Goal: Information Seeking & Learning: Learn about a topic

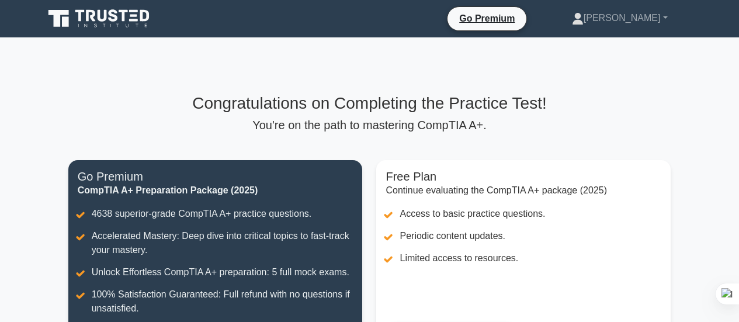
scroll to position [175, 0]
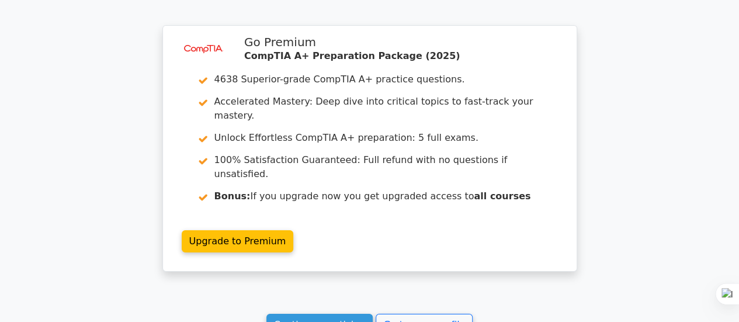
scroll to position [1985, 0]
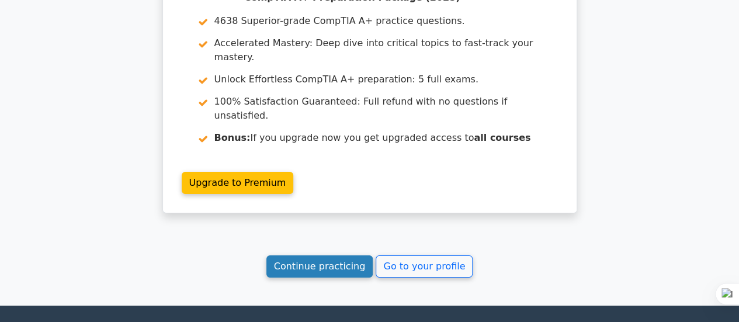
click at [313, 255] on link "Continue practicing" at bounding box center [319, 266] width 107 height 22
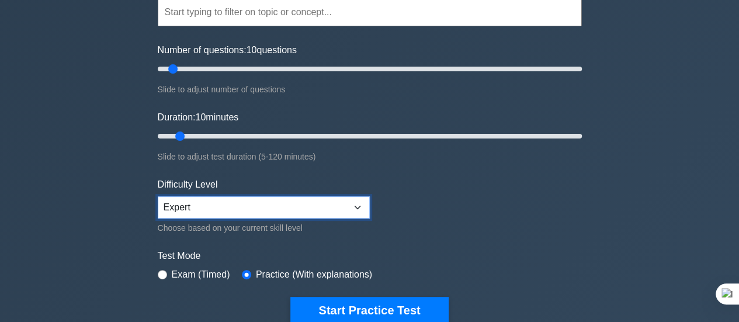
click at [246, 199] on select "Beginner Intermediate Expert" at bounding box center [264, 207] width 212 height 22
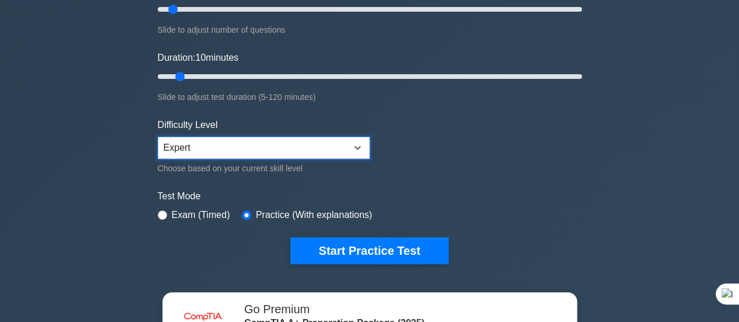
scroll to position [234, 0]
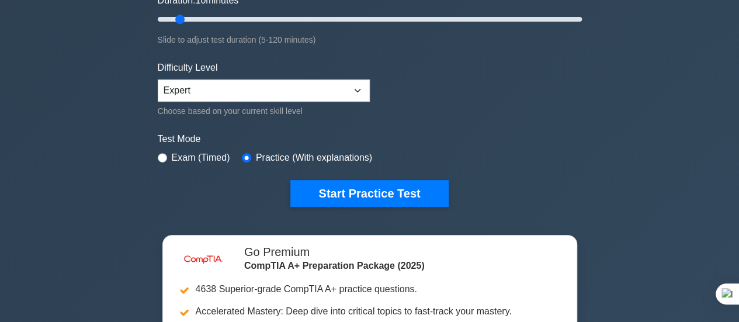
click at [181, 155] on label "Exam (Timed)" at bounding box center [201, 158] width 58 height 14
click at [163, 156] on input "radio" at bounding box center [162, 157] width 9 height 9
radio input "true"
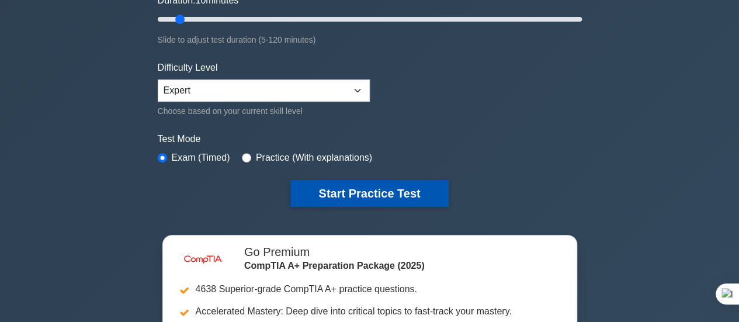
click at [377, 190] on button "Start Practice Test" at bounding box center [369, 193] width 158 height 27
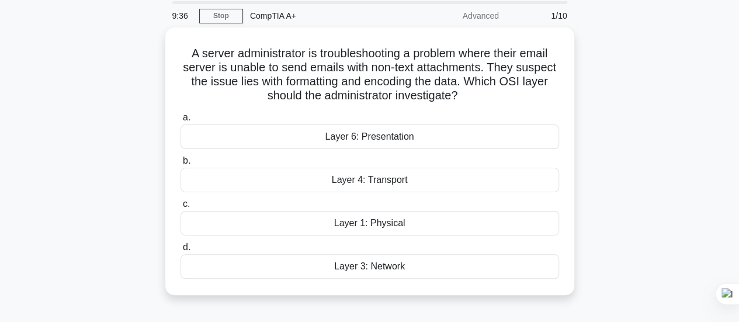
scroll to position [58, 0]
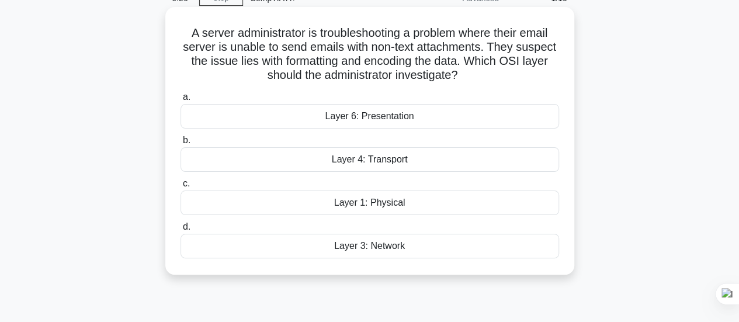
click at [395, 242] on div "Layer 3: Network" at bounding box center [369, 246] width 378 height 25
click at [180, 231] on input "d. Layer 3: Network" at bounding box center [180, 227] width 0 height 8
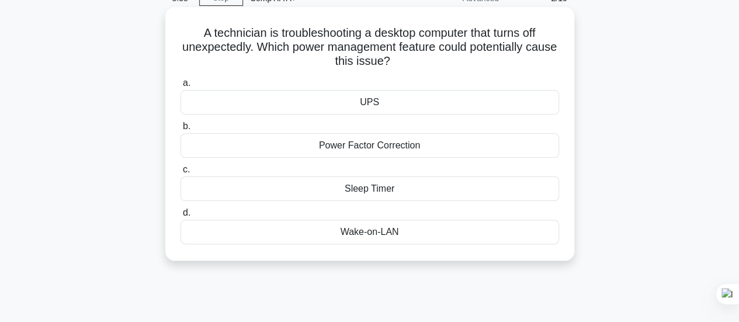
click at [411, 148] on div "Power Factor Correction" at bounding box center [369, 145] width 378 height 25
click at [180, 130] on input "b. Power Factor Correction" at bounding box center [180, 127] width 0 height 8
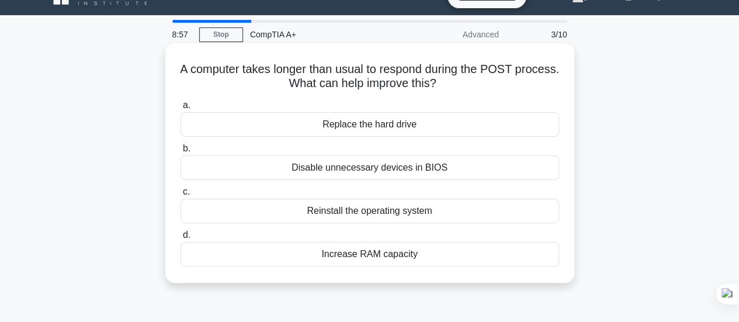
scroll to position [0, 0]
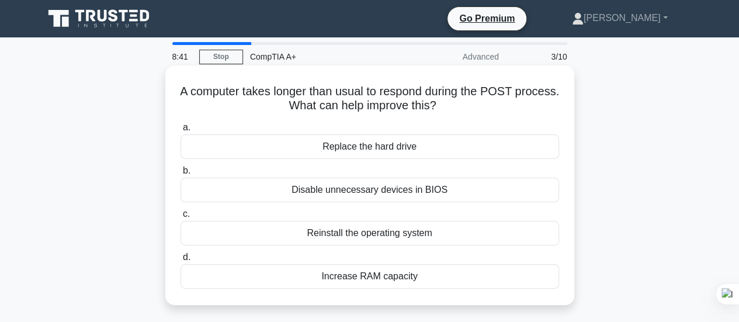
click at [413, 194] on div "Disable unnecessary devices in BIOS" at bounding box center [369, 189] width 378 height 25
click at [180, 175] on input "b. Disable unnecessary devices in BIOS" at bounding box center [180, 171] width 0 height 8
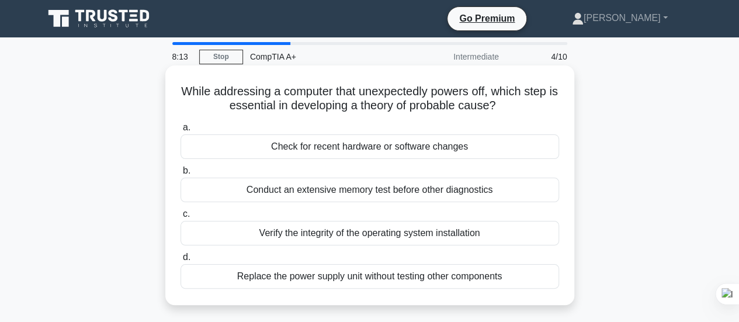
click at [413, 149] on div "Check for recent hardware or software changes" at bounding box center [369, 146] width 378 height 25
click at [180, 131] on input "a. Check for recent hardware or software changes" at bounding box center [180, 128] width 0 height 8
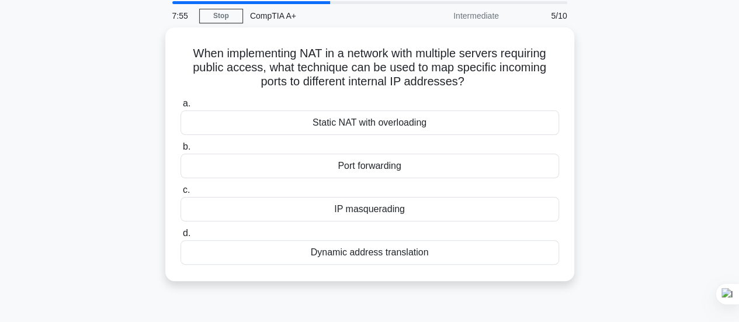
scroll to position [58, 0]
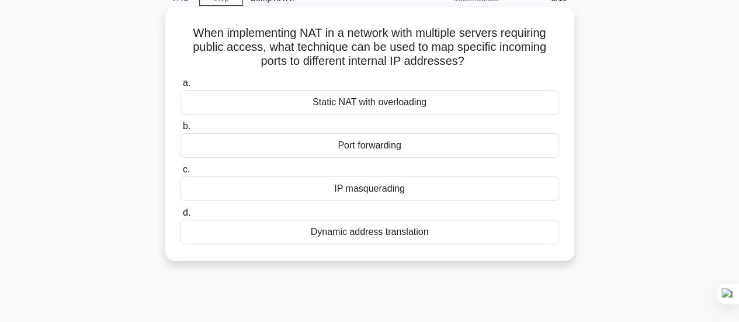
click at [418, 99] on div "Static NAT with overloading" at bounding box center [369, 102] width 378 height 25
click at [180, 87] on input "a. Static NAT with overloading" at bounding box center [180, 83] width 0 height 8
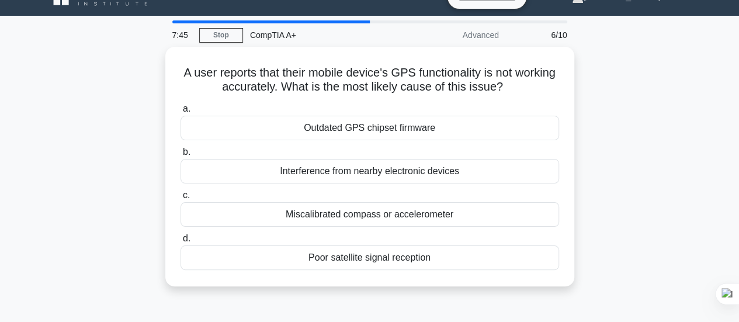
scroll to position [0, 0]
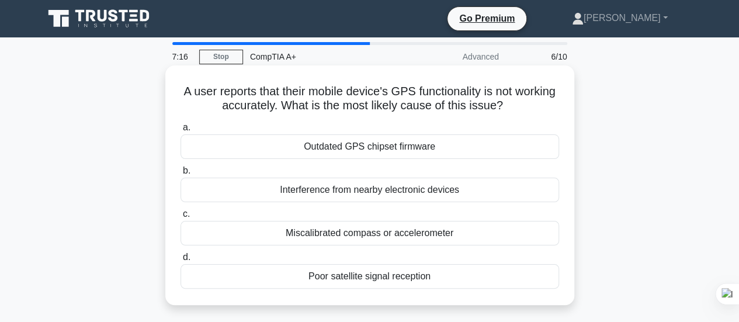
click at [372, 189] on div "Interference from nearby electronic devices" at bounding box center [369, 189] width 378 height 25
click at [180, 175] on input "b. Interference from nearby electronic devices" at bounding box center [180, 171] width 0 height 8
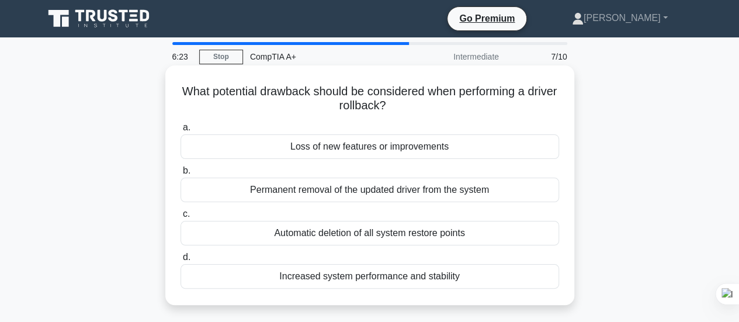
click at [379, 145] on div "Loss of new features or improvements" at bounding box center [369, 146] width 378 height 25
click at [180, 131] on input "a. Loss of new features or improvements" at bounding box center [180, 128] width 0 height 8
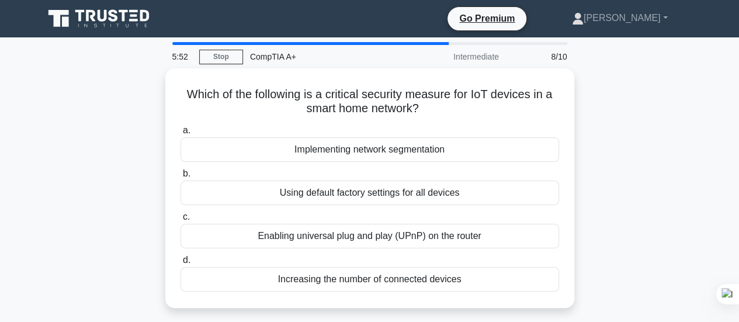
click at [379, 145] on div "Implementing network segmentation" at bounding box center [369, 149] width 378 height 25
click at [180, 134] on input "a. Implementing network segmentation" at bounding box center [180, 131] width 0 height 8
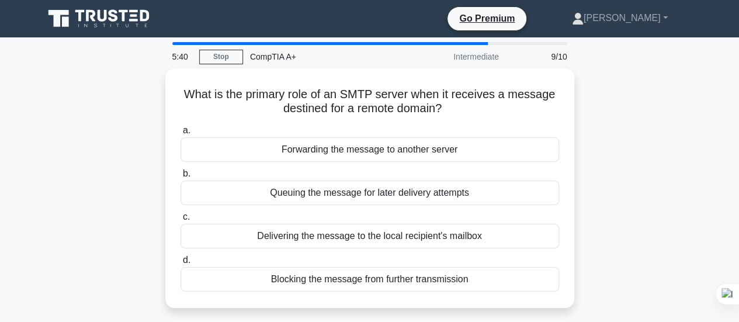
click at [379, 145] on div "Forwarding the message to another server" at bounding box center [369, 149] width 378 height 25
click at [180, 134] on input "a. Forwarding the message to another server" at bounding box center [180, 131] width 0 height 8
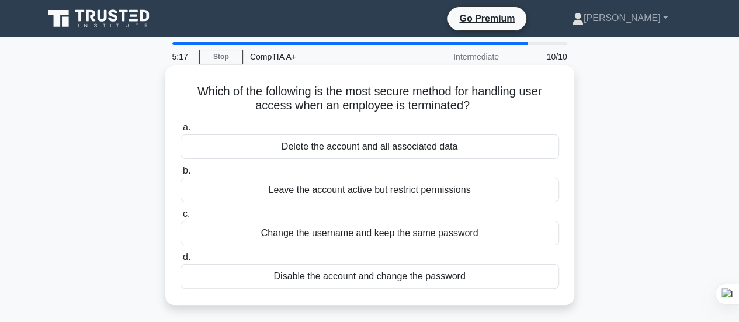
click at [371, 277] on div "Disable the account and change the password" at bounding box center [369, 276] width 378 height 25
click at [180, 261] on input "d. Disable the account and change the password" at bounding box center [180, 257] width 0 height 8
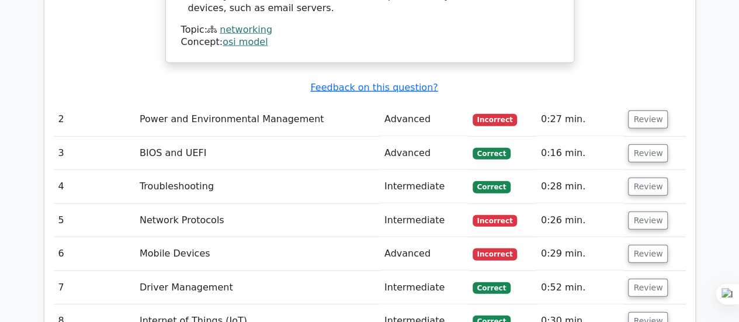
scroll to position [1343, 0]
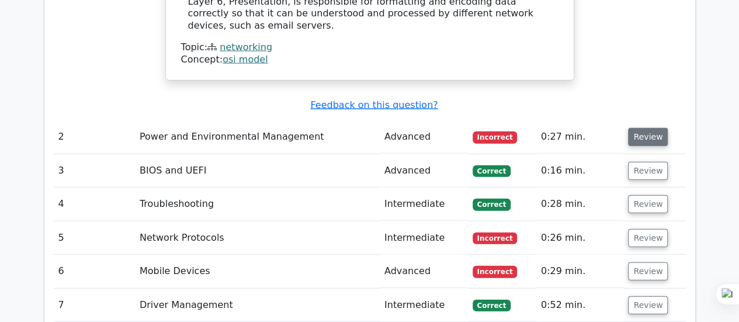
click at [633, 128] on button "Review" at bounding box center [648, 137] width 40 height 18
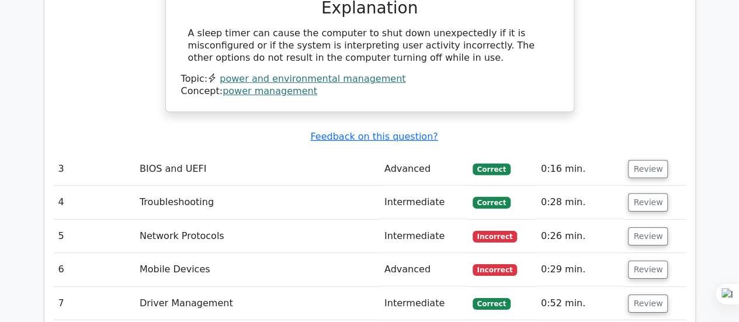
scroll to position [1751, 0]
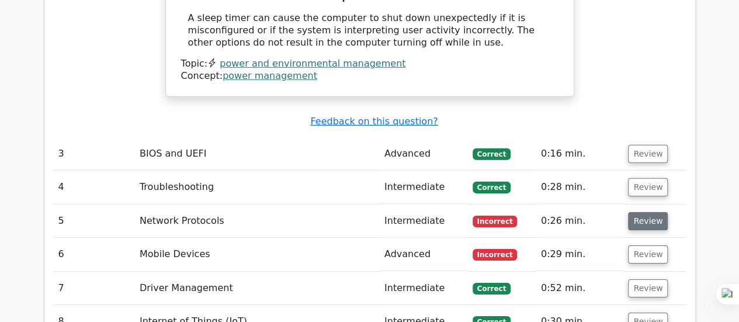
click at [642, 212] on button "Review" at bounding box center [648, 221] width 40 height 18
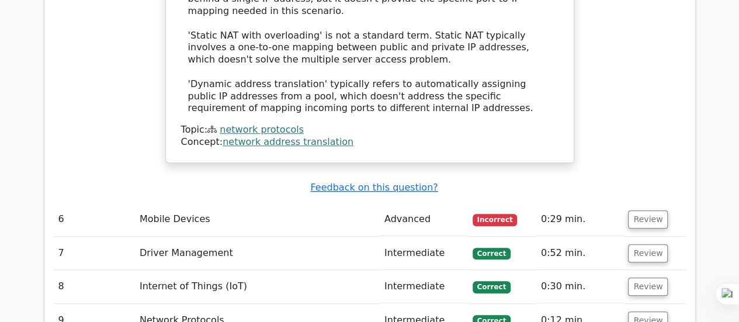
scroll to position [2569, 0]
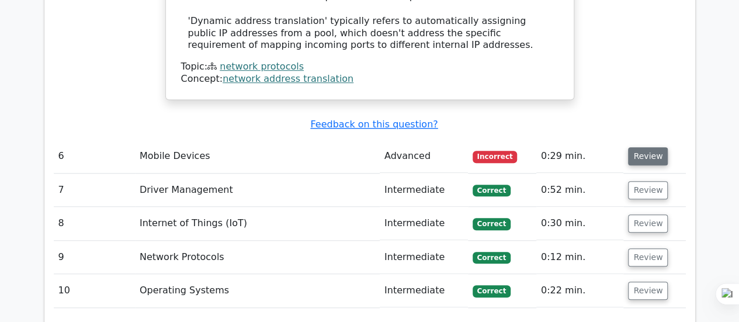
click at [649, 147] on button "Review" at bounding box center [648, 156] width 40 height 18
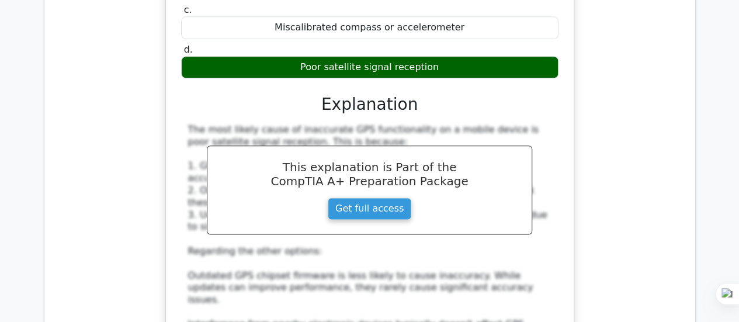
scroll to position [2861, 0]
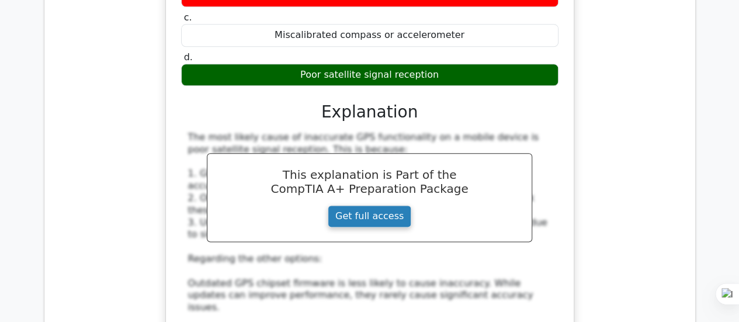
click at [367, 205] on link "Get full access" at bounding box center [369, 216] width 83 height 22
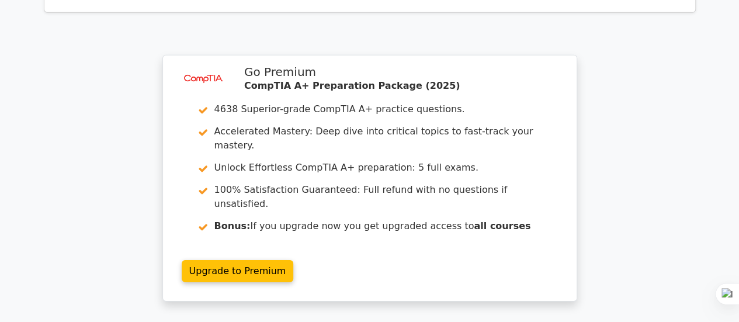
scroll to position [1844, 0]
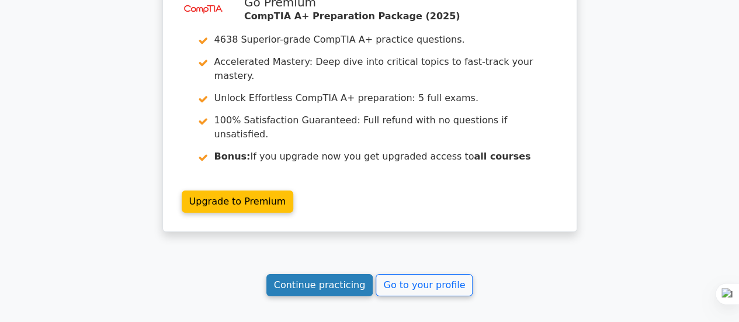
click at [336, 274] on link "Continue practicing" at bounding box center [319, 285] width 107 height 22
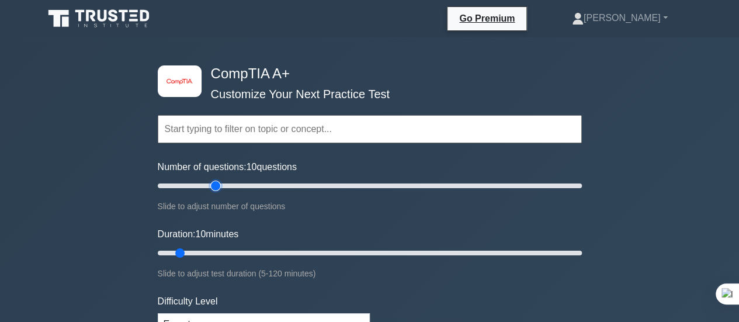
type input "30"
click at [215, 184] on input "Number of questions: 10 questions" at bounding box center [370, 186] width 424 height 14
type input "20"
click at [216, 250] on input "Duration: 10 minutes" at bounding box center [370, 253] width 424 height 14
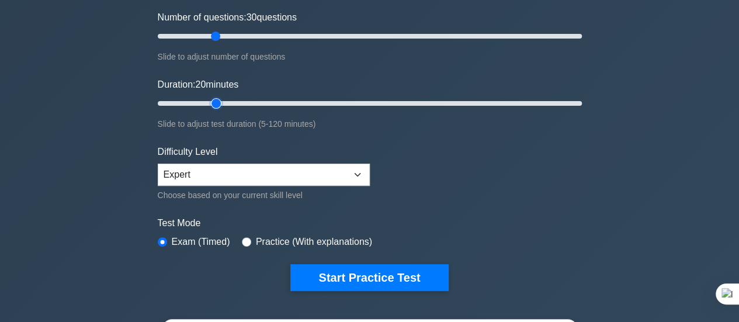
scroll to position [175, 0]
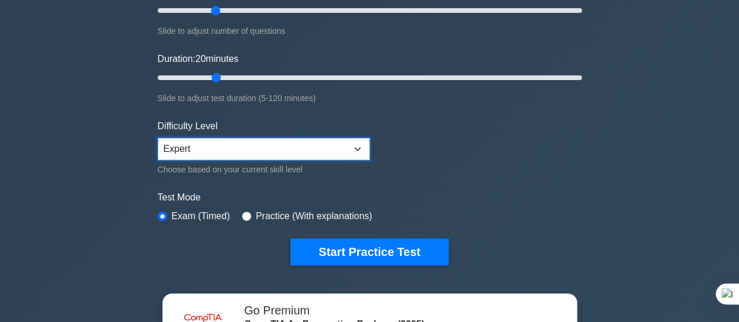
click at [360, 147] on select "Beginner Intermediate Expert" at bounding box center [264, 149] width 212 height 22
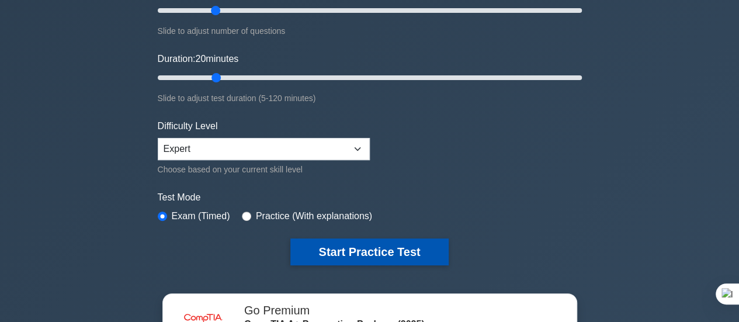
click at [375, 245] on button "Start Practice Test" at bounding box center [369, 251] width 158 height 27
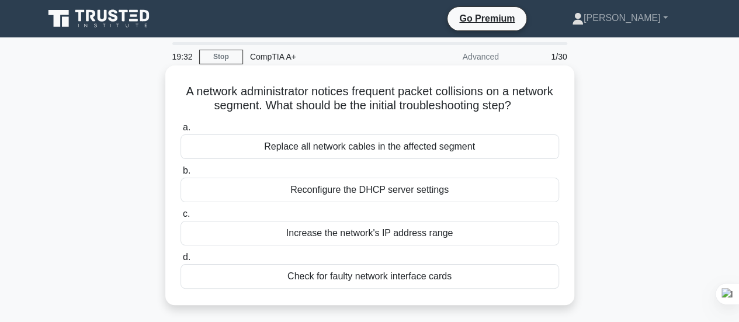
click at [330, 277] on div "Check for faulty network interface cards" at bounding box center [369, 276] width 378 height 25
click at [180, 261] on input "d. Check for faulty network interface cards" at bounding box center [180, 257] width 0 height 8
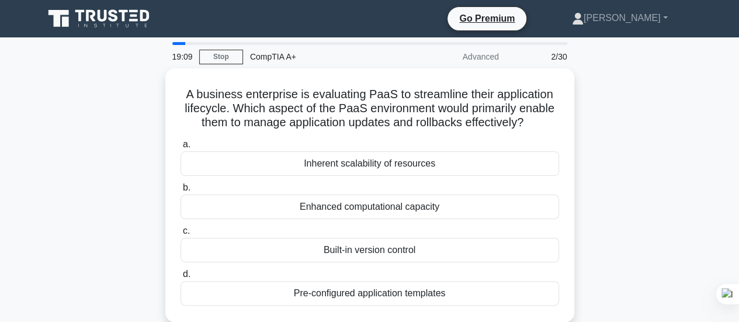
scroll to position [58, 0]
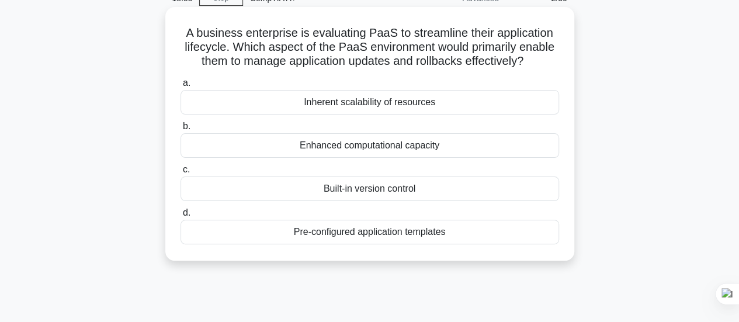
click at [346, 108] on div "Inherent scalability of resources" at bounding box center [369, 102] width 378 height 25
click at [180, 87] on input "a. Inherent scalability of resources" at bounding box center [180, 83] width 0 height 8
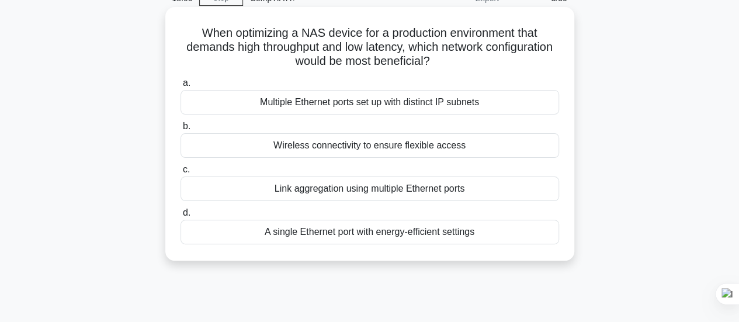
click at [469, 144] on div "Wireless connectivity to ensure flexible access" at bounding box center [369, 145] width 378 height 25
click at [180, 130] on input "b. Wireless connectivity to ensure flexible access" at bounding box center [180, 127] width 0 height 8
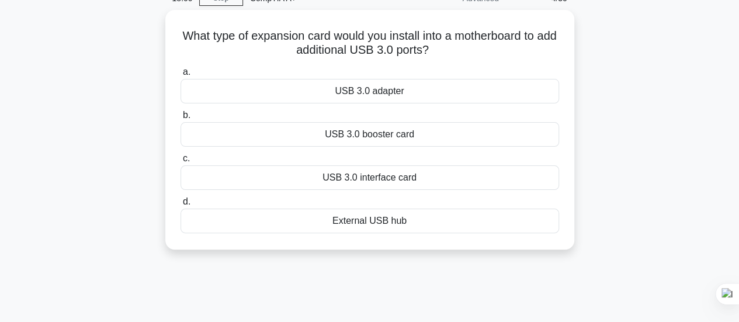
scroll to position [0, 0]
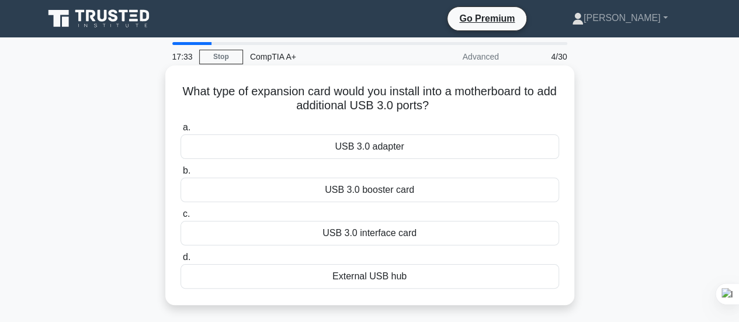
click at [379, 193] on div "USB 3.0 booster card" at bounding box center [369, 189] width 378 height 25
click at [180, 175] on input "b. USB 3.0 booster card" at bounding box center [180, 171] width 0 height 8
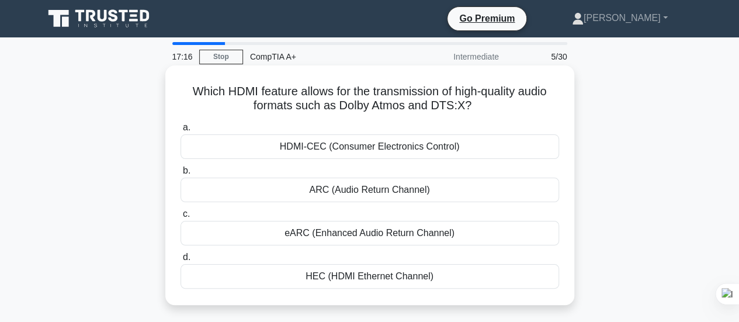
click at [393, 234] on div "eARC (Enhanced Audio Return Channel)" at bounding box center [369, 233] width 378 height 25
click at [180, 218] on input "c. eARC (Enhanced Audio Return Channel)" at bounding box center [180, 214] width 0 height 8
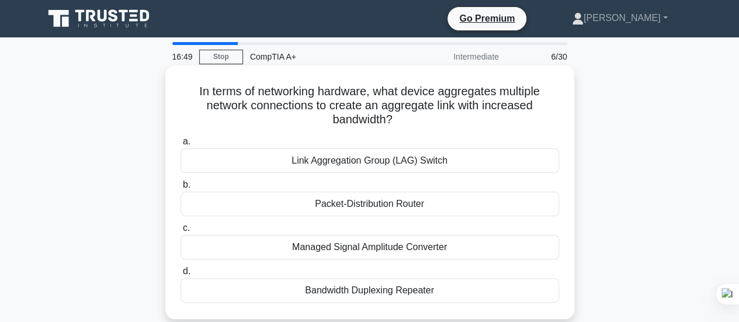
click at [403, 289] on div "Bandwidth Duplexing Repeater" at bounding box center [369, 290] width 378 height 25
click at [180, 275] on input "d. Bandwidth Duplexing Repeater" at bounding box center [180, 271] width 0 height 8
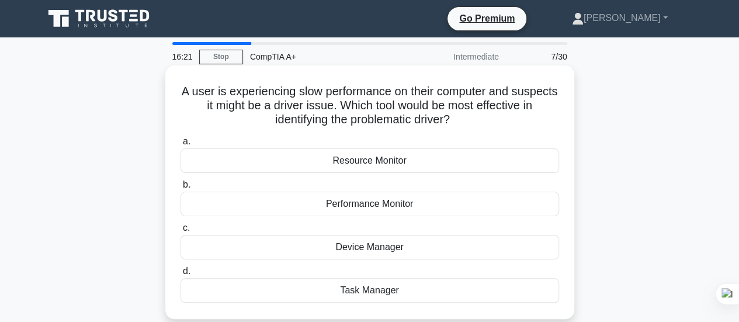
click at [367, 245] on div "Device Manager" at bounding box center [369, 247] width 378 height 25
click at [180, 232] on input "c. Device Manager" at bounding box center [180, 228] width 0 height 8
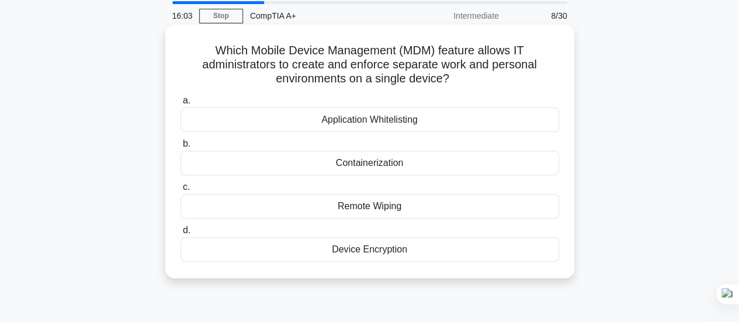
scroll to position [58, 0]
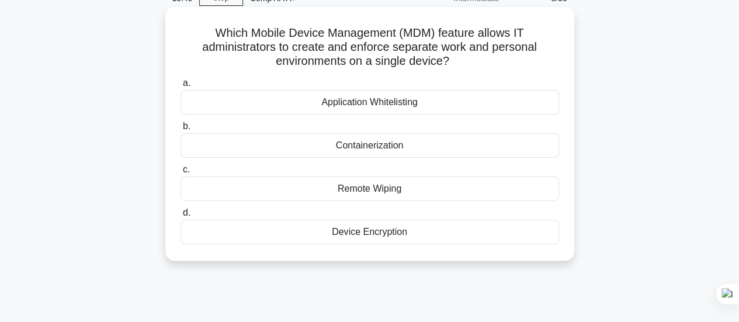
click at [416, 184] on div "Remote Wiping" at bounding box center [369, 188] width 378 height 25
click at [180, 173] on input "c. Remote Wiping" at bounding box center [180, 170] width 0 height 8
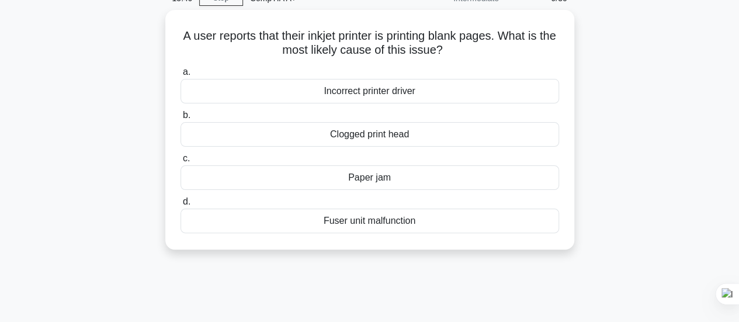
scroll to position [0, 0]
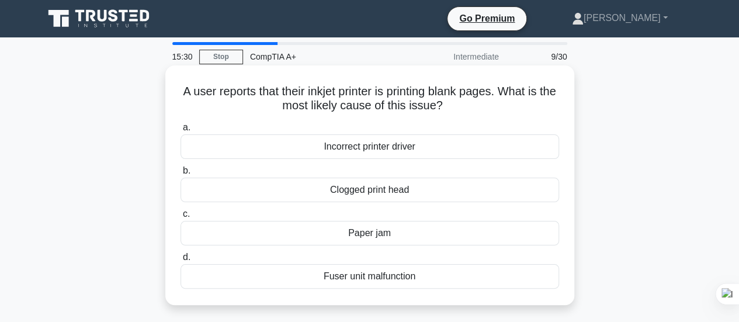
click at [381, 186] on div "Clogged print head" at bounding box center [369, 189] width 378 height 25
click at [180, 175] on input "b. Clogged print head" at bounding box center [180, 171] width 0 height 8
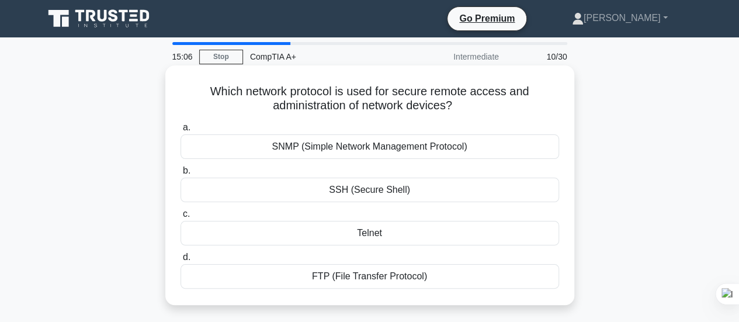
click at [397, 274] on div "FTP (File Transfer Protocol)" at bounding box center [369, 276] width 378 height 25
click at [180, 261] on input "d. FTP (File Transfer Protocol)" at bounding box center [180, 257] width 0 height 8
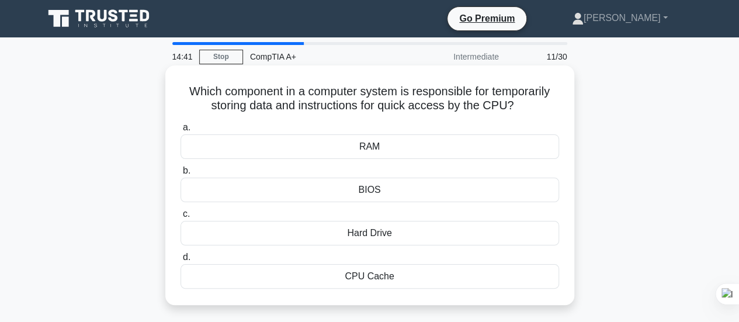
click at [405, 271] on div "CPU Cache" at bounding box center [369, 276] width 378 height 25
click at [180, 261] on input "d. CPU Cache" at bounding box center [180, 257] width 0 height 8
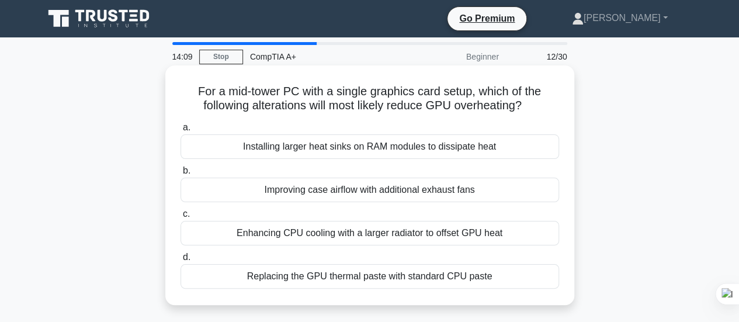
click at [379, 275] on div "Replacing the GPU thermal paste with standard CPU paste" at bounding box center [369, 276] width 378 height 25
click at [180, 261] on input "d. Replacing the GPU thermal paste with standard CPU paste" at bounding box center [180, 257] width 0 height 8
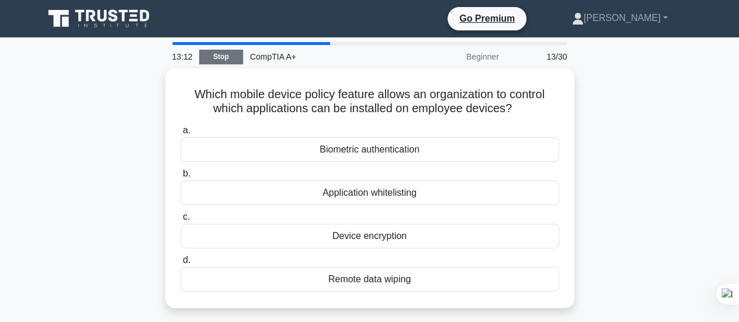
click at [219, 58] on link "Stop" at bounding box center [221, 57] width 44 height 15
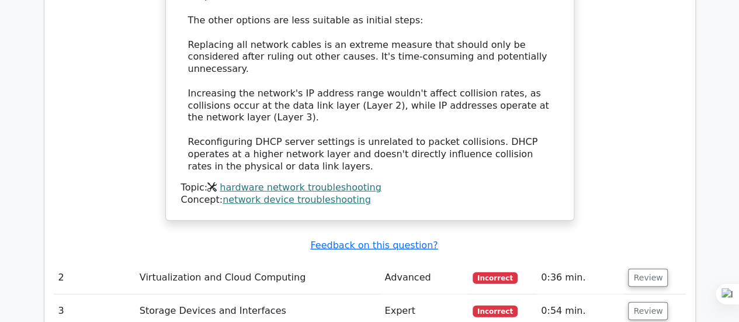
scroll to position [1518, 0]
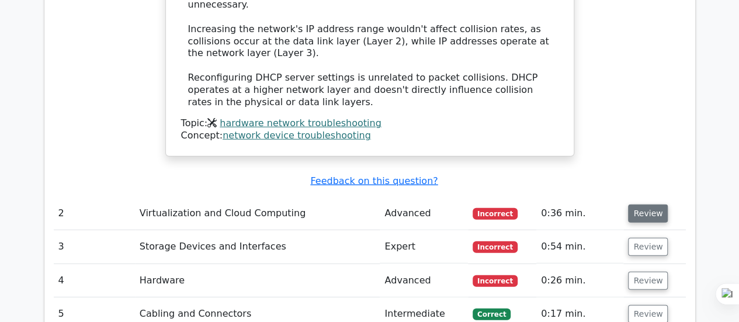
click at [641, 204] on button "Review" at bounding box center [648, 213] width 40 height 18
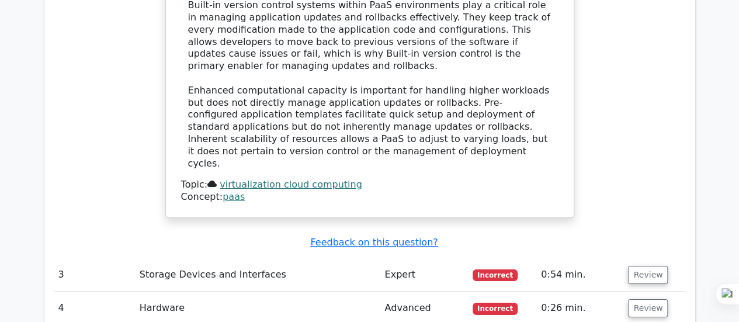
scroll to position [2102, 0]
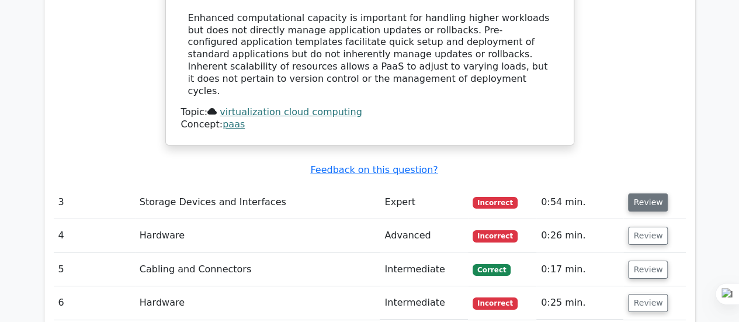
click at [637, 193] on button "Review" at bounding box center [648, 202] width 40 height 18
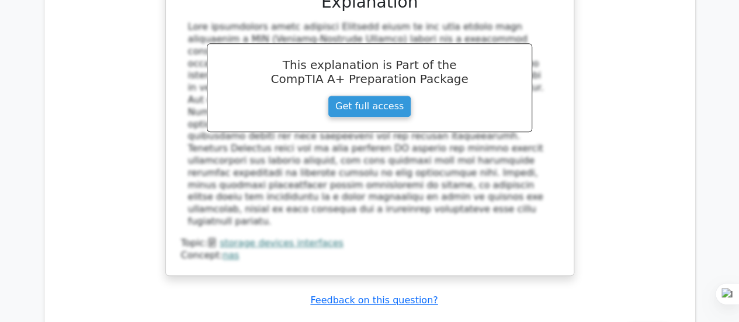
scroll to position [2627, 0]
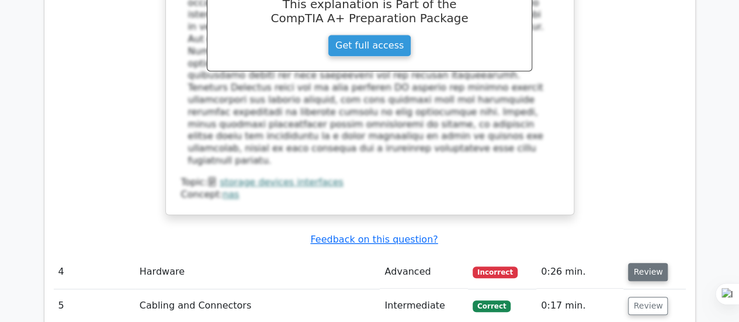
click at [639, 263] on button "Review" at bounding box center [648, 272] width 40 height 18
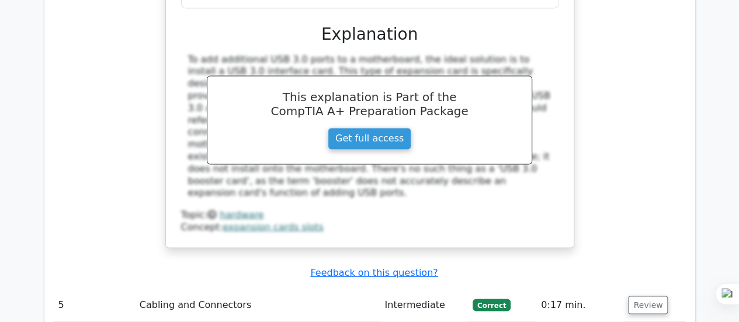
scroll to position [3153, 0]
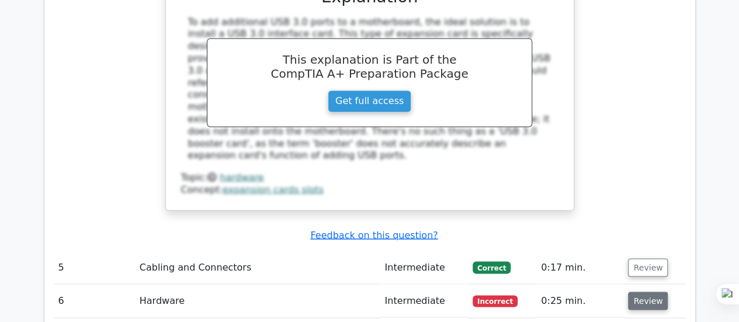
click at [644, 291] on button "Review" at bounding box center [648, 300] width 40 height 18
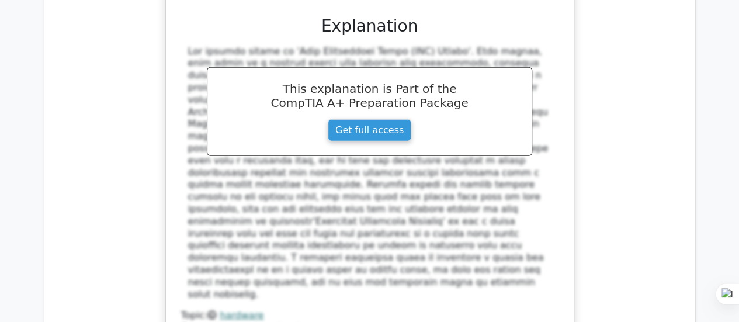
scroll to position [3795, 0]
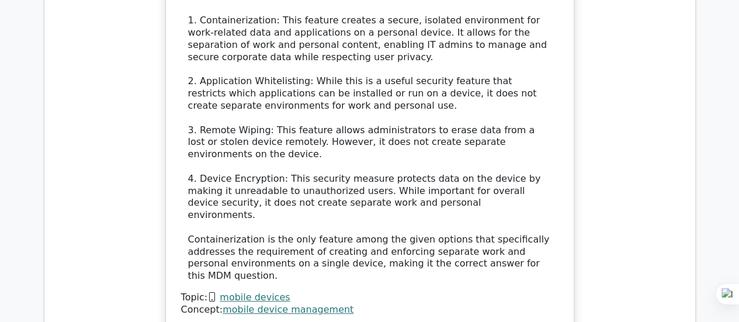
scroll to position [4554, 0]
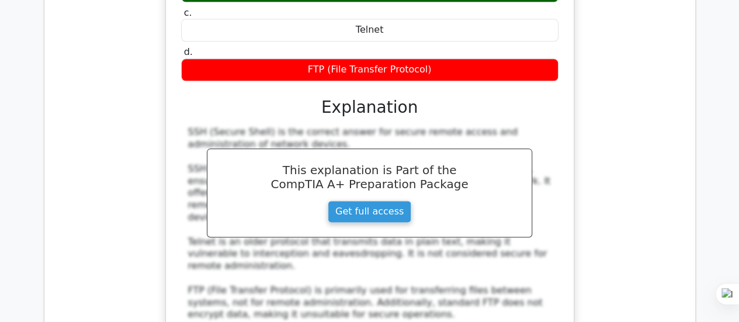
scroll to position [5138, 0]
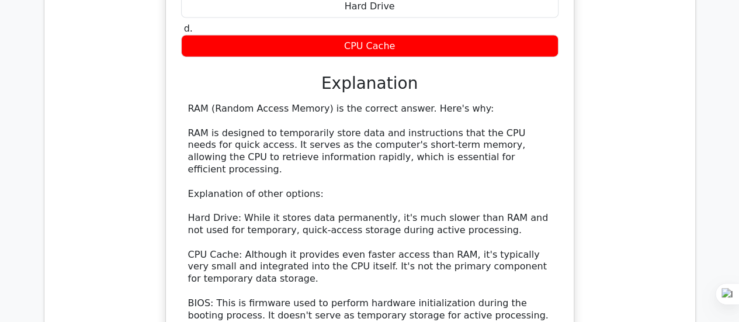
scroll to position [5780, 0]
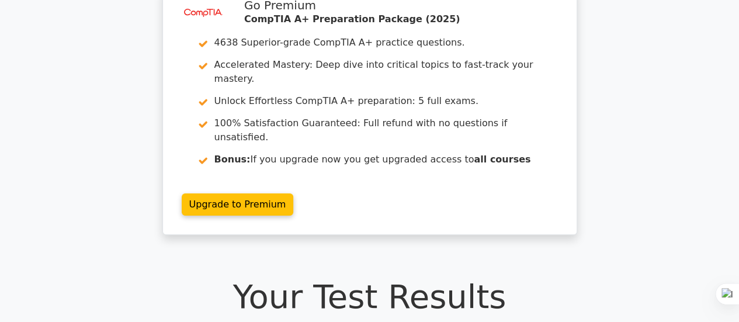
scroll to position [0, 0]
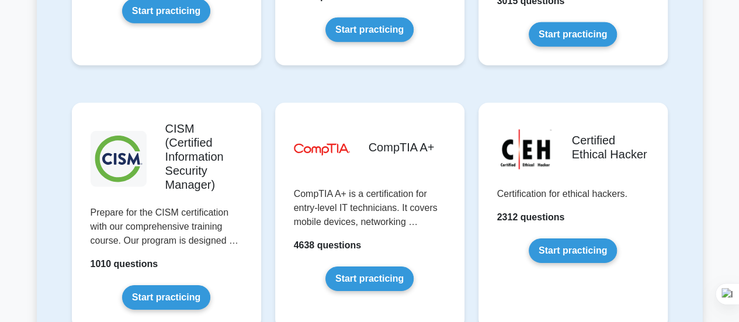
scroll to position [1693, 0]
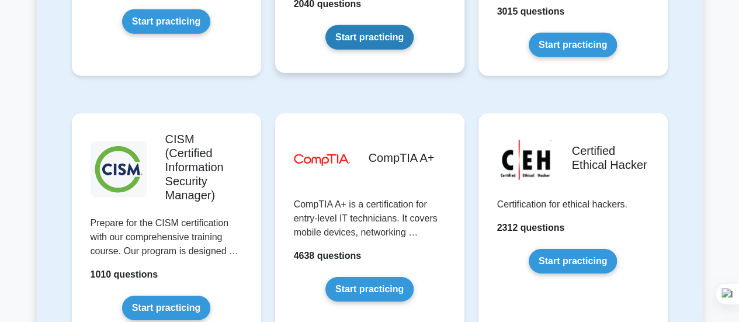
drag, startPoint x: 360, startPoint y: 191, endPoint x: 430, endPoint y: 39, distance: 167.2
click at [413, 39] on link "Start practicing" at bounding box center [369, 37] width 88 height 25
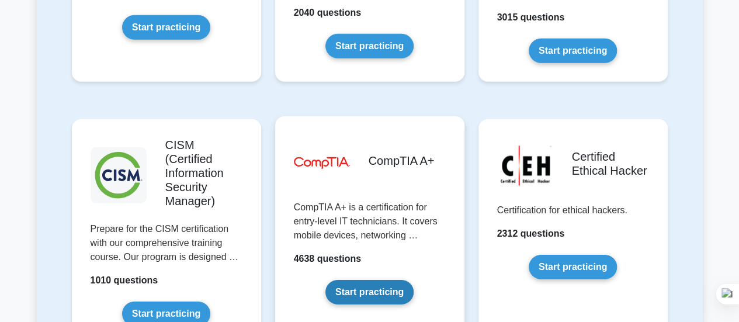
scroll to position [1629, 0]
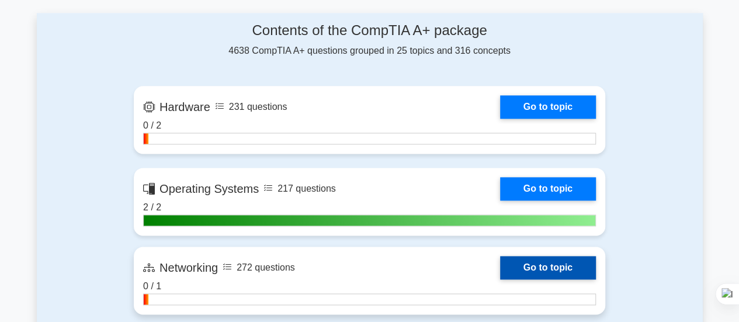
scroll to position [701, 0]
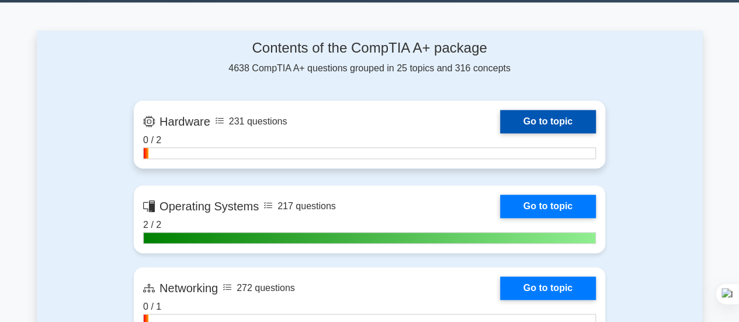
click at [524, 116] on link "Go to topic" at bounding box center [548, 121] width 96 height 23
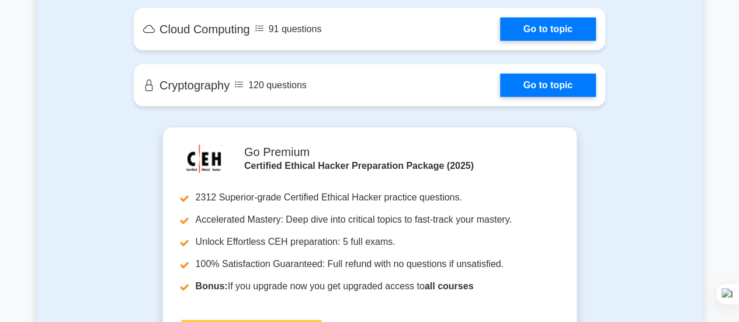
scroll to position [1985, 0]
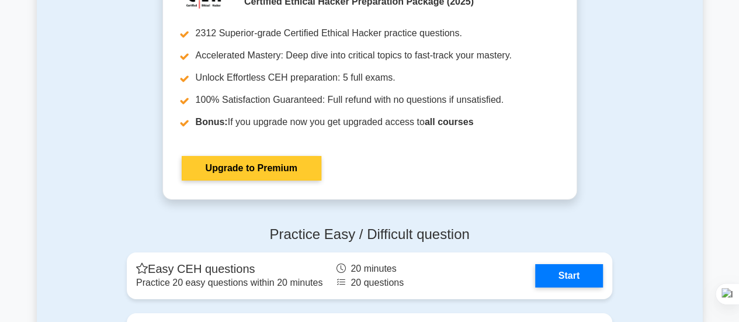
click at [250, 163] on link "Upgrade to Premium" at bounding box center [252, 168] width 140 height 25
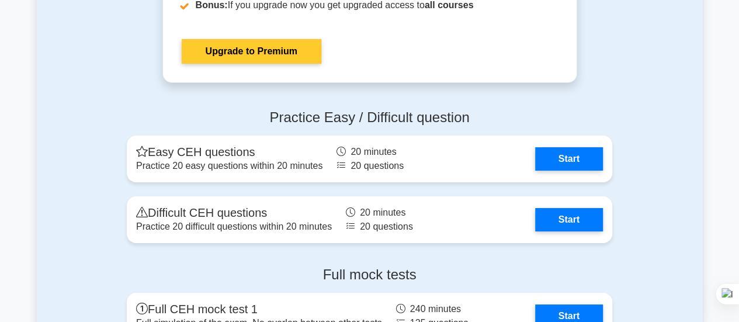
click at [263, 40] on link "Upgrade to Premium" at bounding box center [252, 51] width 140 height 25
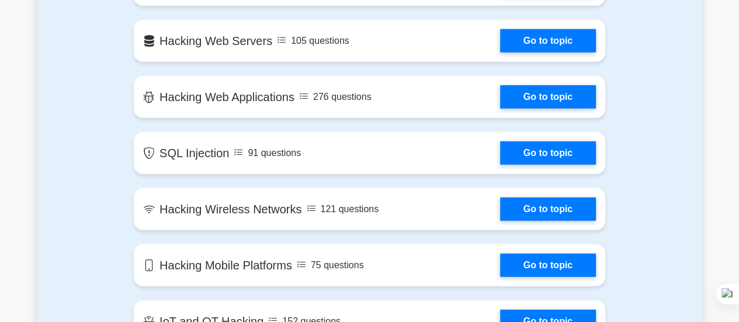
scroll to position [1401, 0]
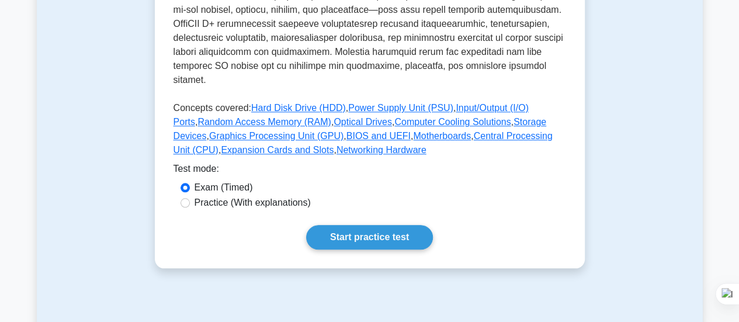
scroll to position [584, 0]
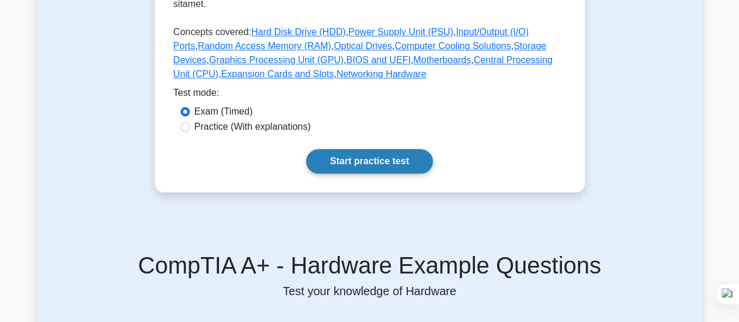
click at [347, 149] on link "Start practice test" at bounding box center [369, 161] width 127 height 25
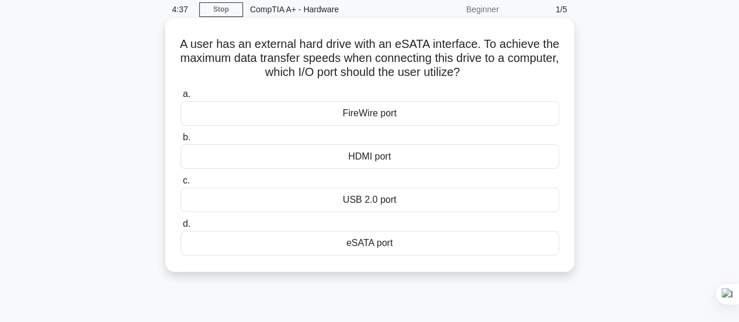
scroll to position [58, 0]
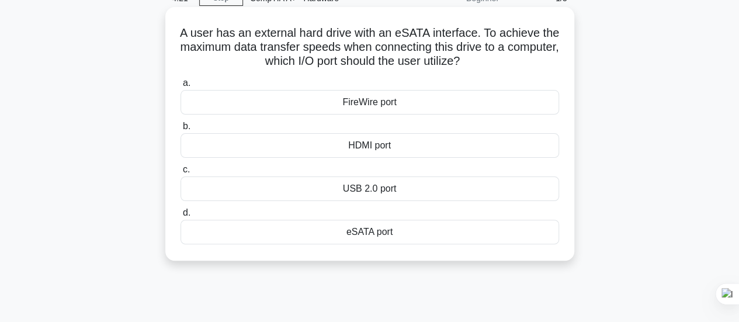
click at [363, 147] on div "HDMI port" at bounding box center [369, 145] width 378 height 25
click at [180, 130] on input "b. HDMI port" at bounding box center [180, 127] width 0 height 8
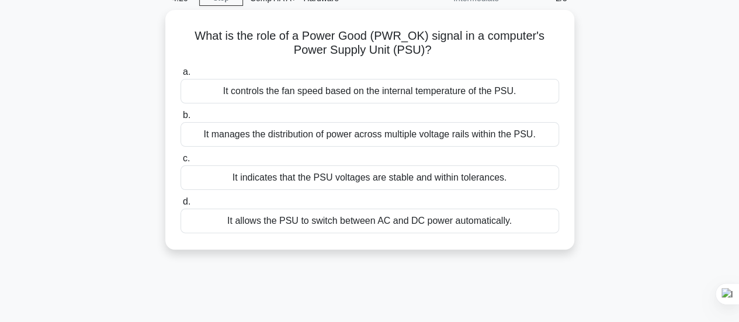
scroll to position [0, 0]
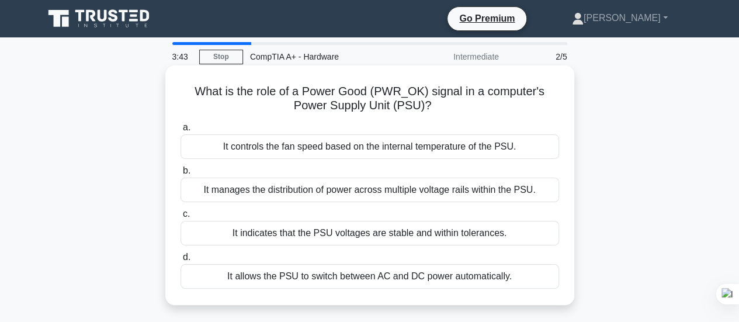
click at [354, 190] on div "It manages the distribution of power across multiple voltage rails within the P…" at bounding box center [369, 189] width 378 height 25
click at [180, 175] on input "b. It manages the distribution of power across multiple voltage rails within th…" at bounding box center [180, 171] width 0 height 8
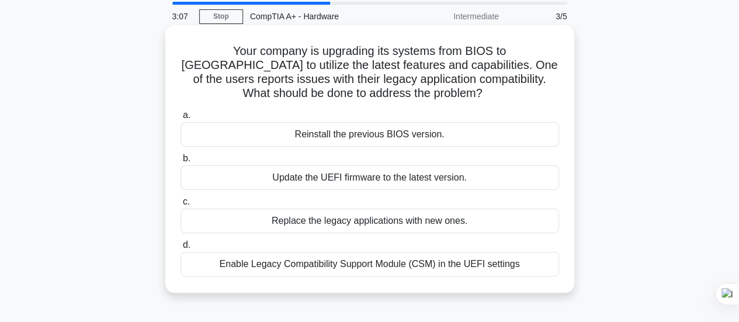
scroll to position [58, 0]
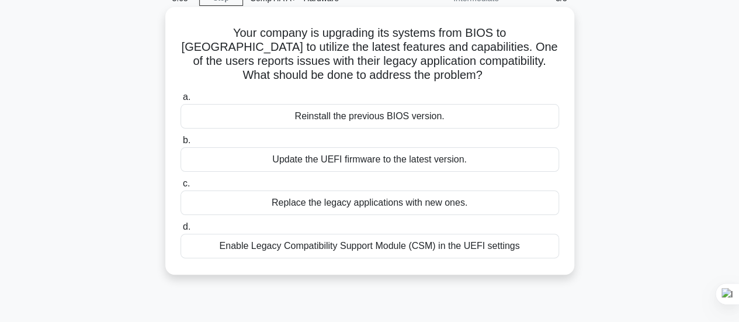
click at [277, 251] on div "Enable Legacy Compatibility Support Module (CSM) in the UEFI settings" at bounding box center [369, 246] width 378 height 25
click at [180, 231] on input "d. Enable Legacy Compatibility Support Module (CSM) in the UEFI settings" at bounding box center [180, 227] width 0 height 8
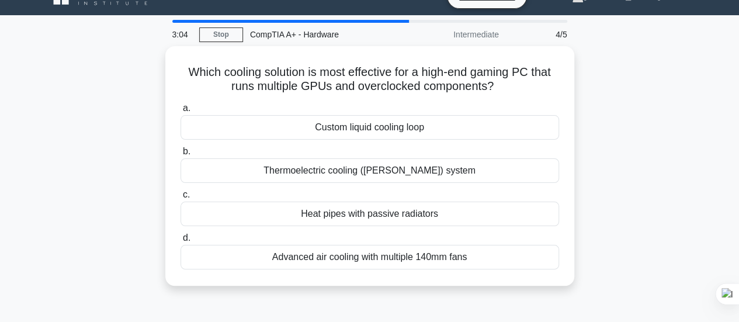
scroll to position [0, 0]
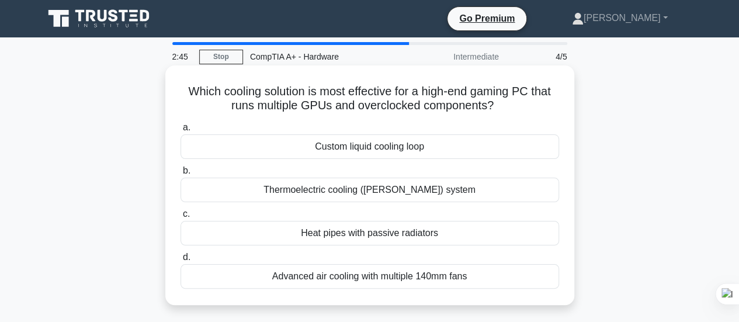
click at [311, 274] on div "Advanced air cooling with multiple 140mm fans" at bounding box center [369, 276] width 378 height 25
click at [180, 261] on input "d. Advanced air cooling with multiple 140mm fans" at bounding box center [180, 257] width 0 height 8
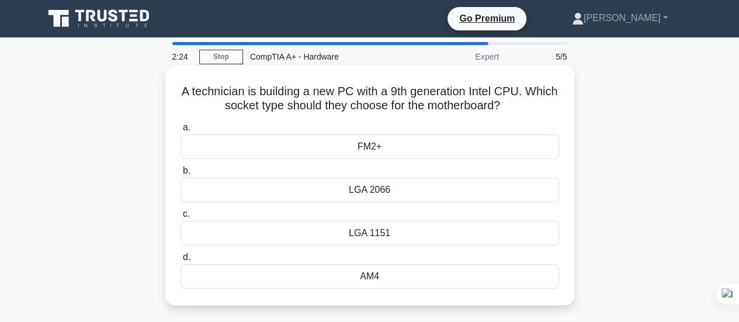
click at [307, 187] on div "LGA 2066" at bounding box center [369, 189] width 378 height 25
click at [180, 175] on input "b. LGA 2066" at bounding box center [180, 171] width 0 height 8
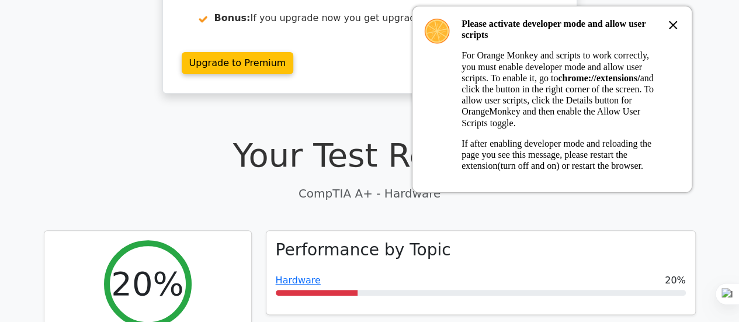
scroll to position [175, 0]
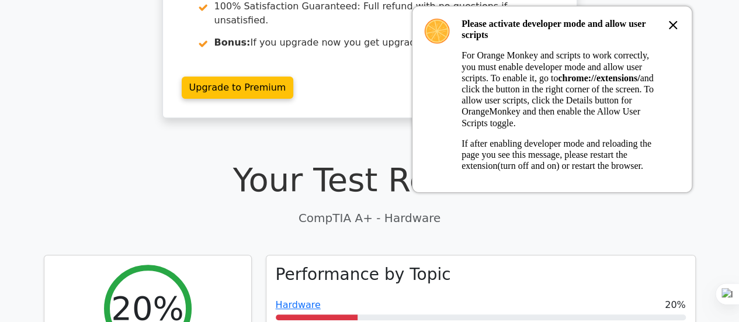
click at [677, 19] on icon at bounding box center [673, 25] width 14 height 14
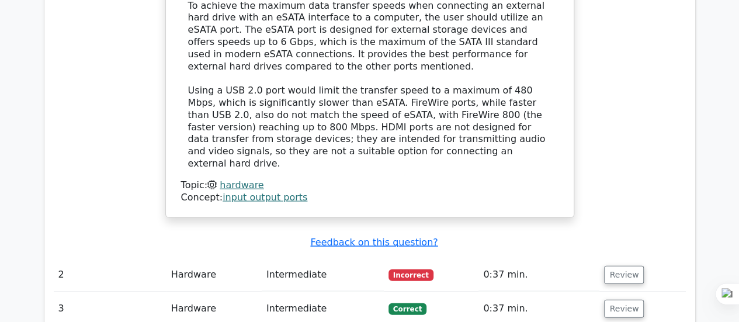
scroll to position [1226, 0]
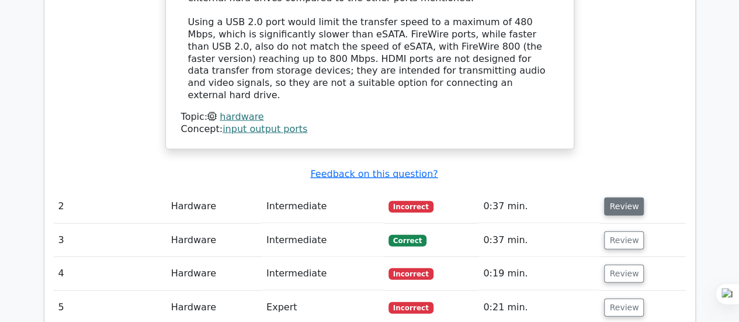
click at [617, 197] on button "Review" at bounding box center [624, 206] width 40 height 18
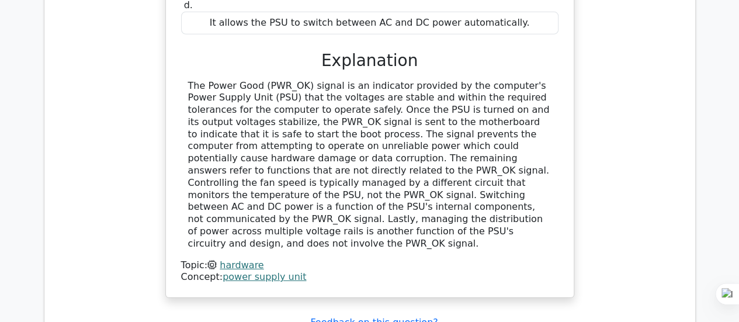
scroll to position [1693, 0]
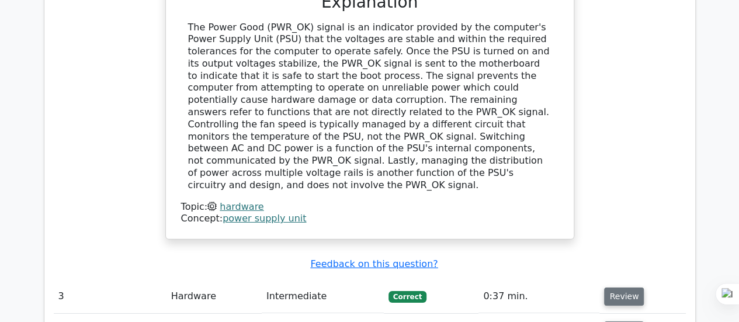
click at [615, 287] on button "Review" at bounding box center [624, 296] width 40 height 18
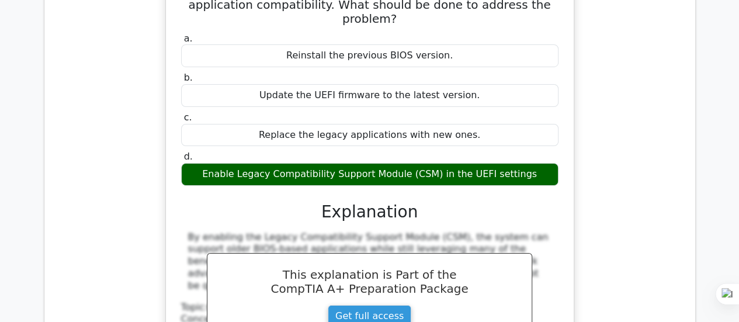
scroll to position [2219, 0]
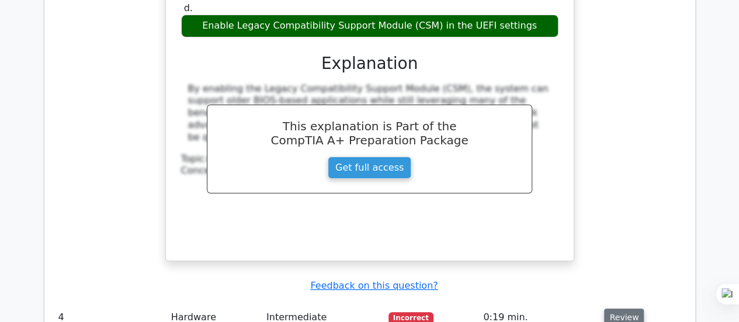
click at [622, 308] on button "Review" at bounding box center [624, 317] width 40 height 18
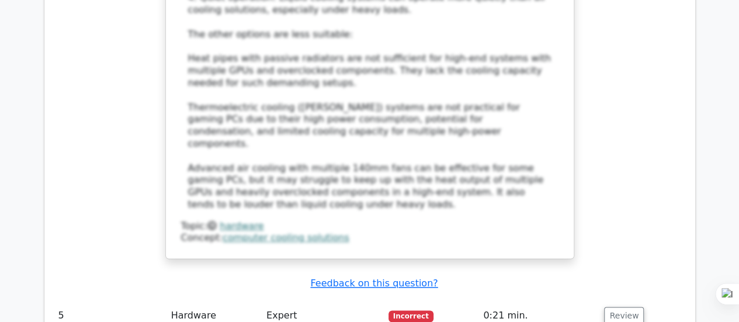
scroll to position [2978, 0]
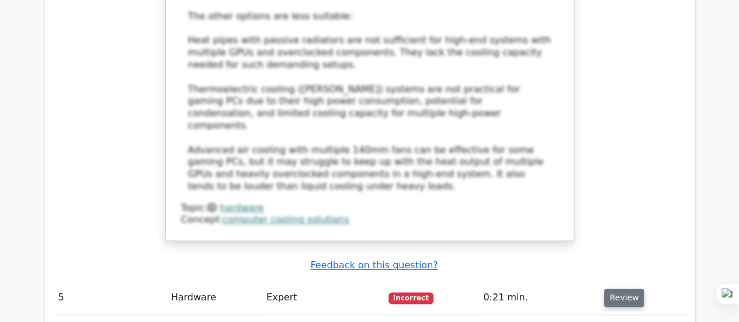
click at [619, 288] on button "Review" at bounding box center [624, 297] width 40 height 18
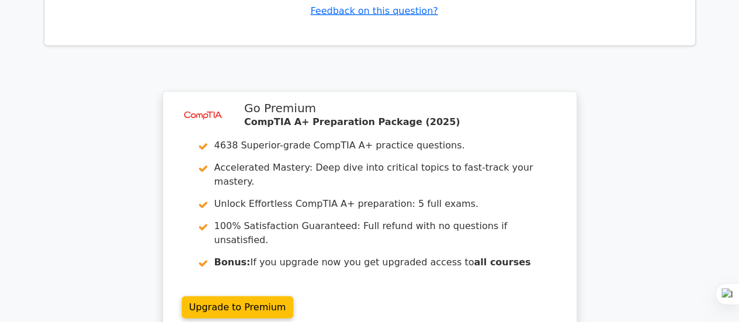
scroll to position [3740, 0]
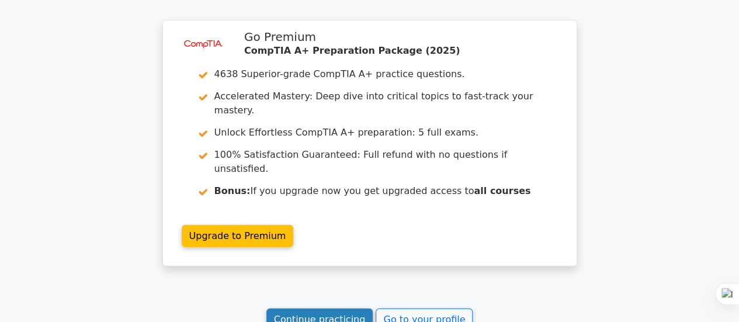
click at [322, 308] on link "Continue practicing" at bounding box center [319, 319] width 107 height 22
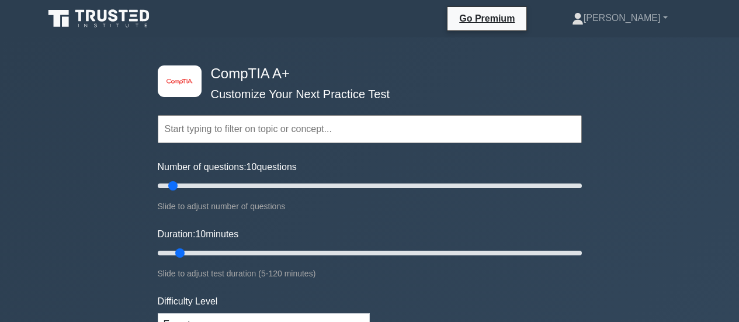
scroll to position [642, 0]
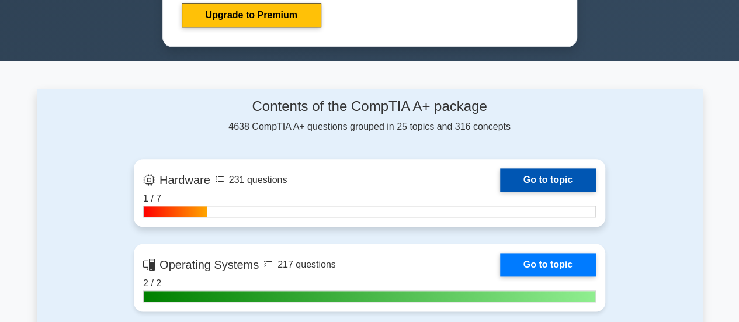
click at [520, 176] on link "Go to topic" at bounding box center [548, 179] width 96 height 23
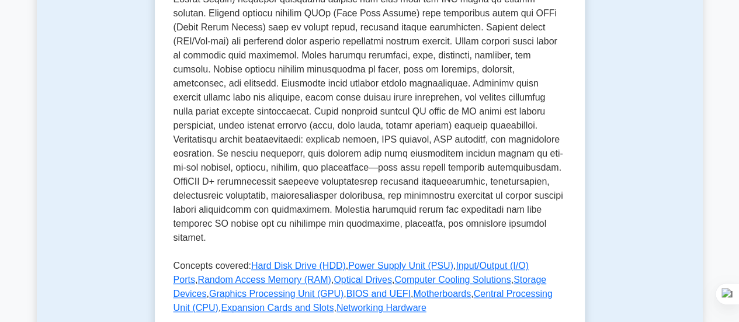
scroll to position [58, 0]
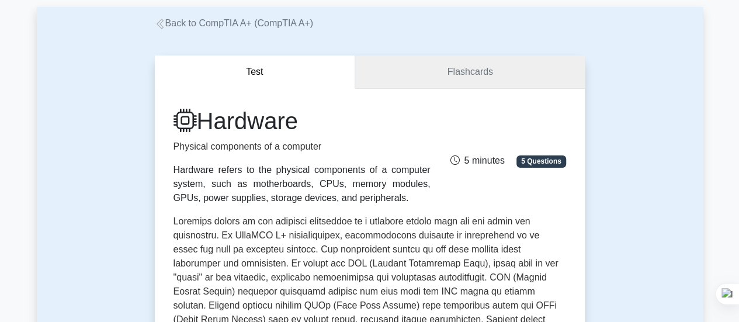
click at [471, 65] on link "Flashcards" at bounding box center [469, 71] width 229 height 33
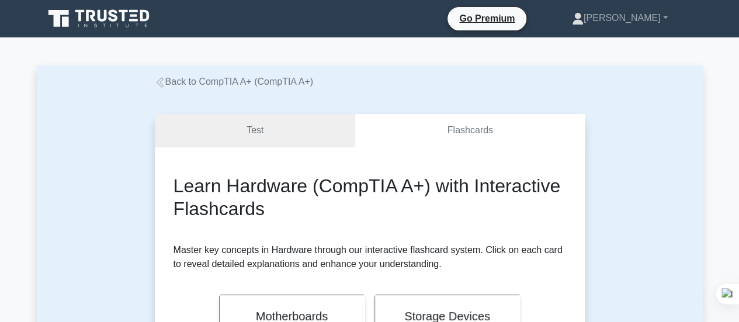
click at [284, 128] on link "Test" at bounding box center [255, 130] width 201 height 33
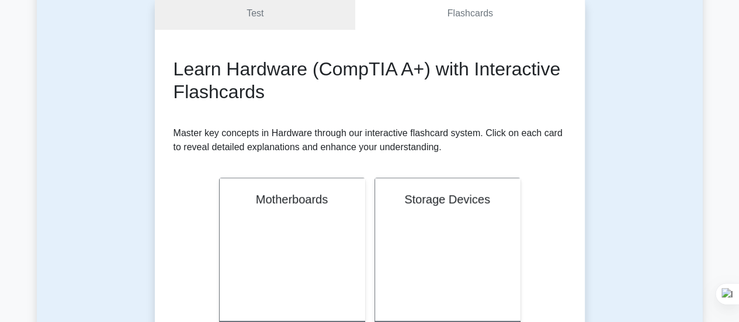
scroll to position [175, 0]
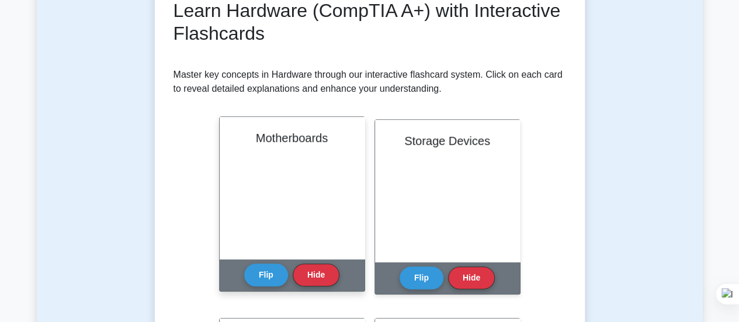
click at [290, 194] on div "Motherboards" at bounding box center [292, 188] width 145 height 142
click at [265, 274] on button "Flip" at bounding box center [266, 274] width 44 height 23
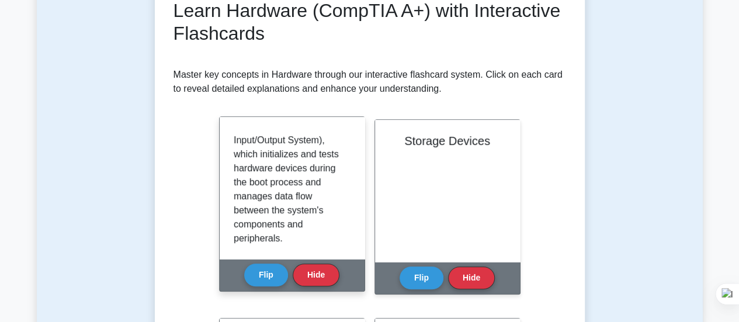
scroll to position [301, 0]
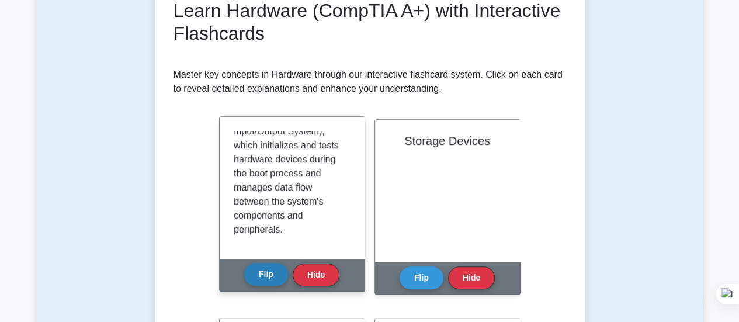
click at [268, 273] on button "Flip" at bounding box center [266, 274] width 44 height 23
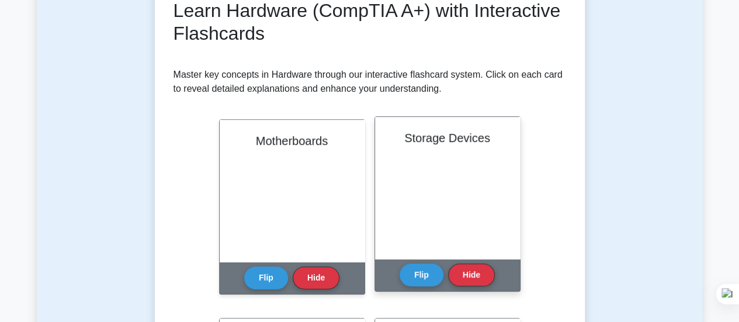
click at [417, 205] on div "Storage Devices" at bounding box center [447, 188] width 145 height 142
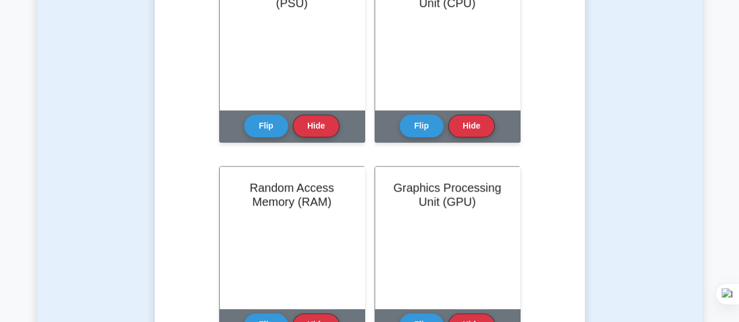
scroll to position [467, 0]
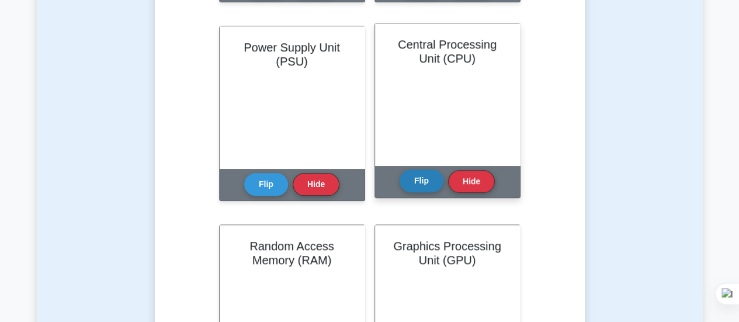
click at [409, 184] on button "Flip" at bounding box center [421, 180] width 44 height 23
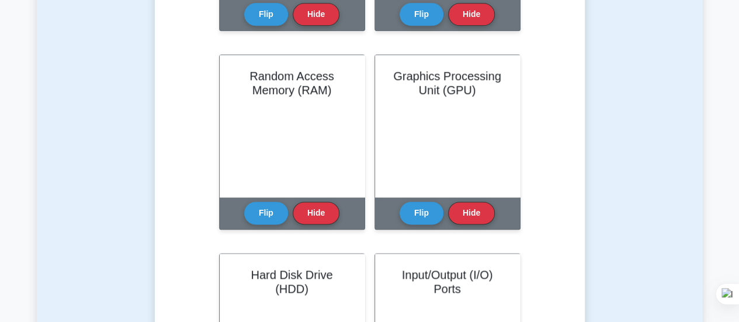
scroll to position [642, 0]
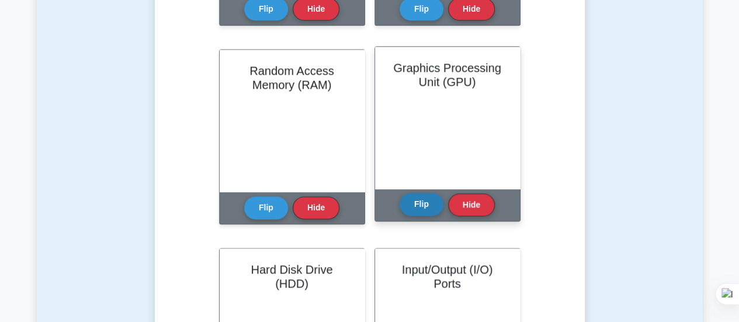
click at [422, 204] on button "Flip" at bounding box center [421, 204] width 44 height 23
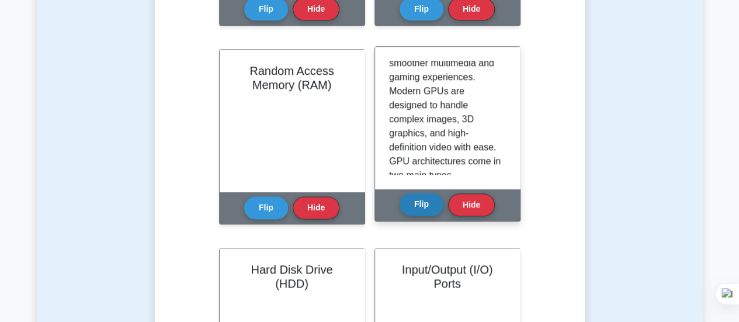
click at [422, 204] on button "Flip" at bounding box center [421, 204] width 44 height 23
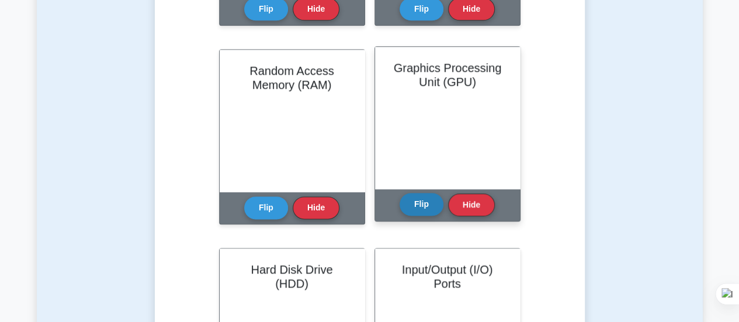
click at [422, 204] on button "Flip" at bounding box center [421, 204] width 44 height 23
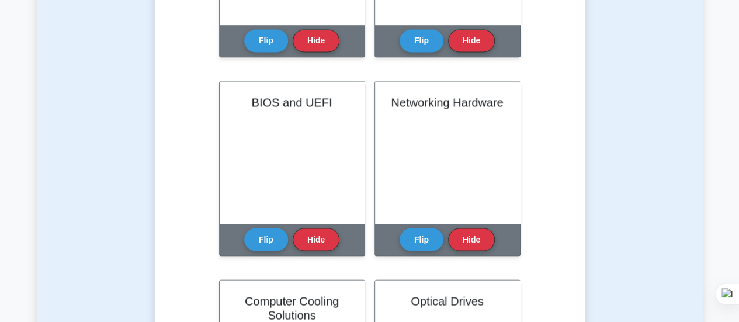
scroll to position [993, 0]
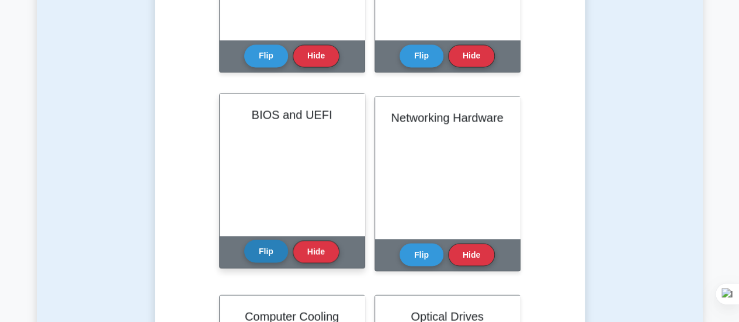
click at [260, 248] on button "Flip" at bounding box center [266, 250] width 44 height 23
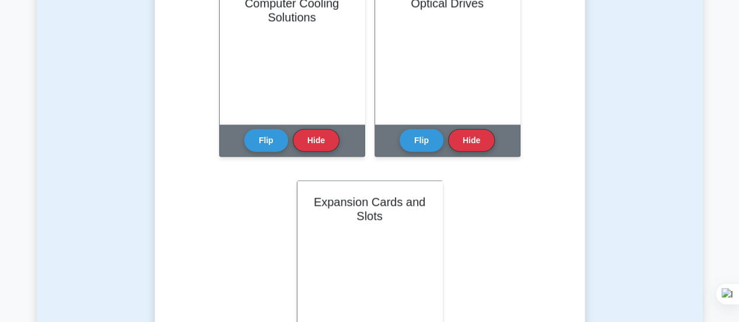
scroll to position [1343, 0]
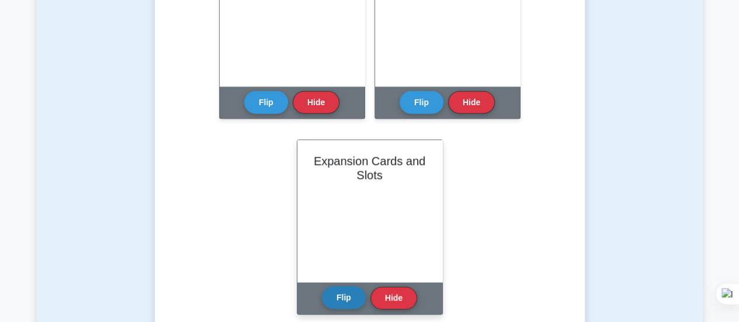
click at [350, 290] on button "Flip" at bounding box center [344, 297] width 44 height 23
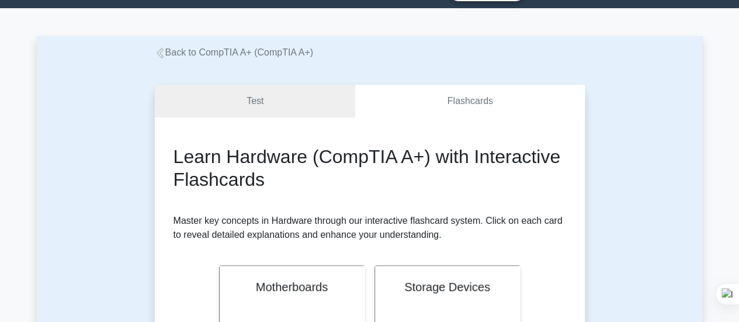
scroll to position [0, 0]
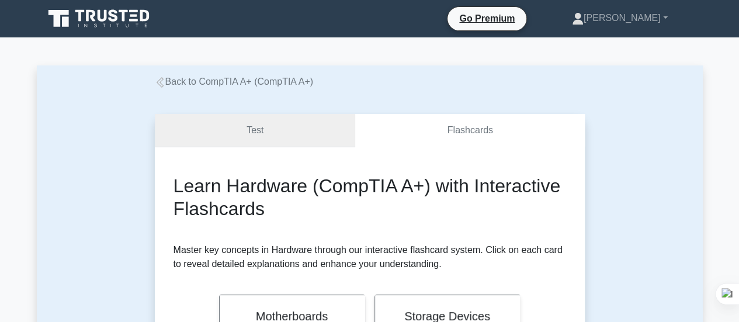
click at [285, 133] on link "Test" at bounding box center [255, 130] width 201 height 33
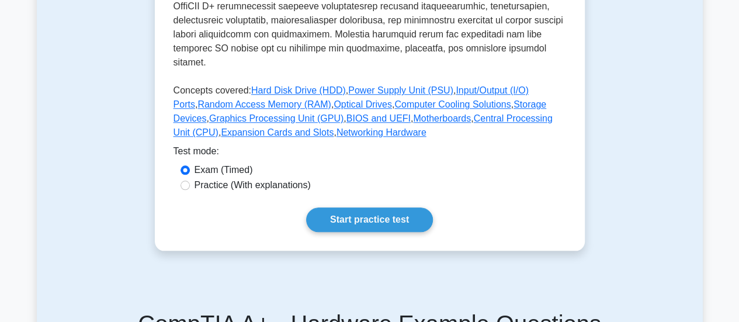
scroll to position [525, 0]
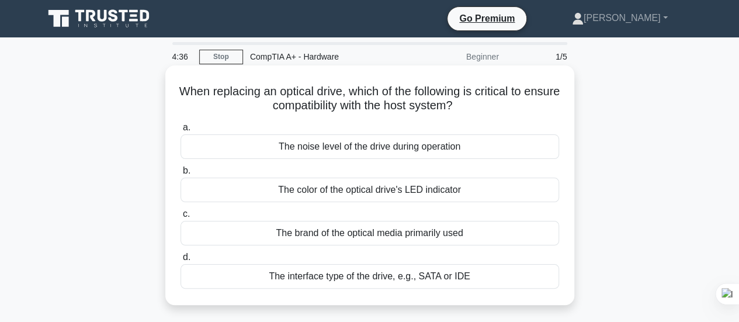
click at [372, 280] on div "The interface type of the drive, e.g., SATA or IDE" at bounding box center [369, 276] width 378 height 25
click at [180, 261] on input "d. The interface type of the drive, e.g., SATA or IDE" at bounding box center [180, 257] width 0 height 8
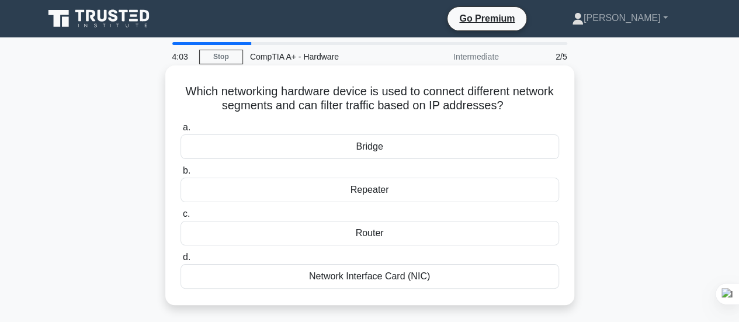
click at [371, 229] on div "Router" at bounding box center [369, 233] width 378 height 25
click at [180, 218] on input "c. Router" at bounding box center [180, 214] width 0 height 8
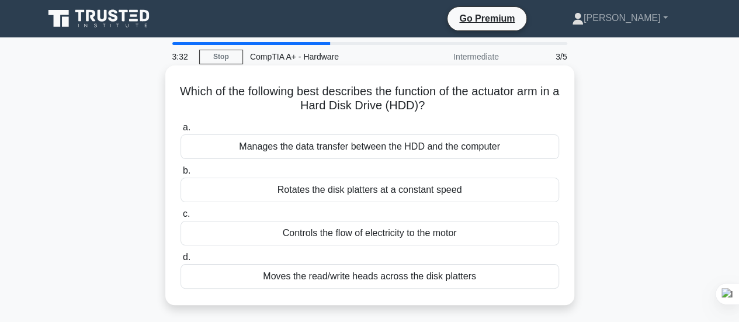
click at [339, 277] on div "Moves the read/write heads across the disk platters" at bounding box center [369, 276] width 378 height 25
click at [180, 261] on input "d. Moves the read/write heads across the disk platters" at bounding box center [180, 257] width 0 height 8
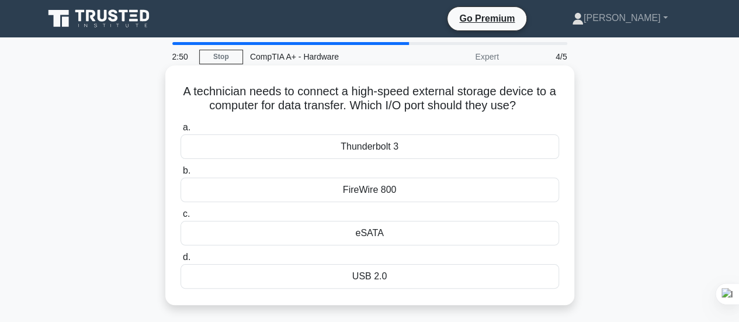
click at [353, 281] on div "USB 2.0" at bounding box center [369, 276] width 378 height 25
click at [180, 261] on input "d. USB 2.0" at bounding box center [180, 257] width 0 height 8
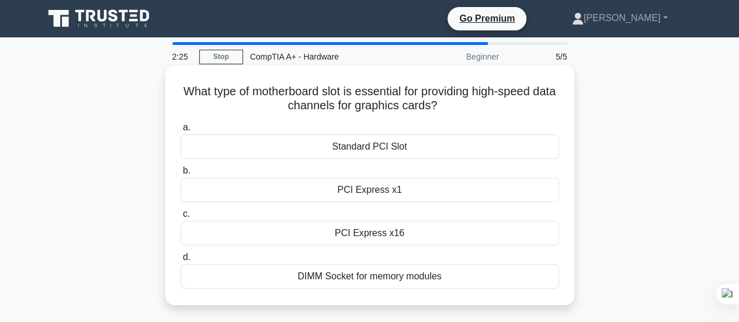
click at [360, 144] on div "Standard PCI Slot" at bounding box center [369, 146] width 378 height 25
click at [180, 131] on input "a. Standard PCI Slot" at bounding box center [180, 128] width 0 height 8
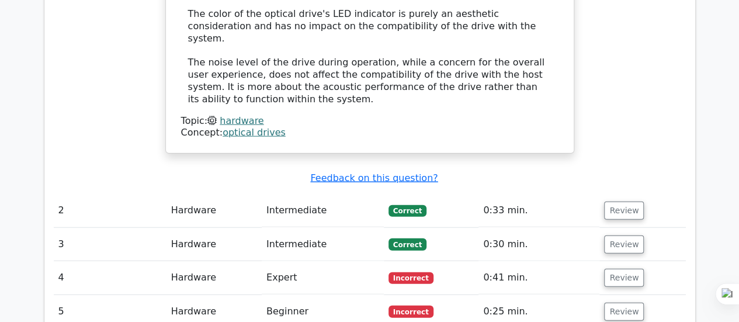
scroll to position [1284, 0]
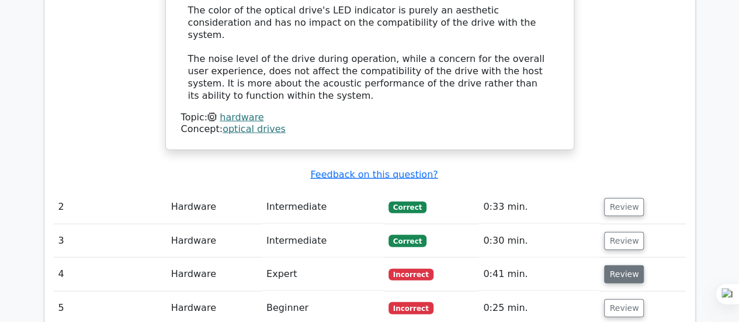
click at [614, 265] on button "Review" at bounding box center [624, 274] width 40 height 18
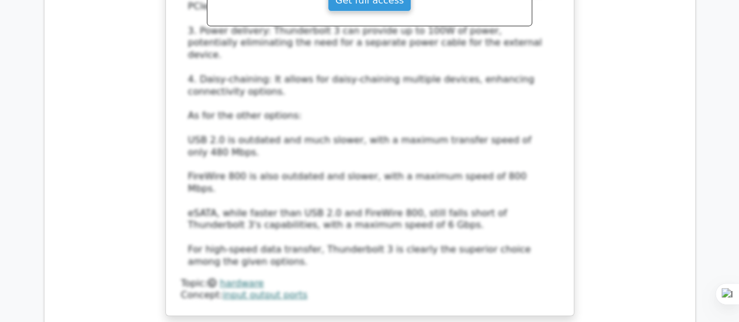
scroll to position [1985, 0]
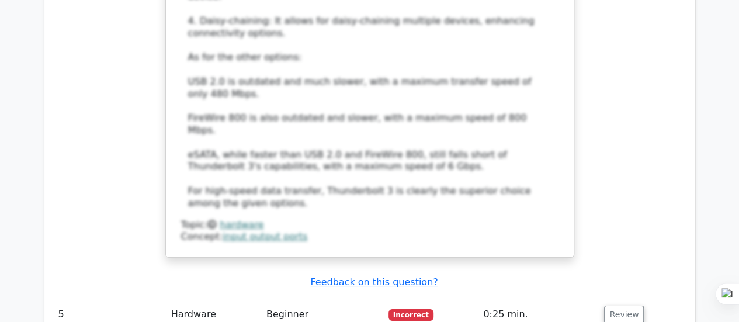
click at [614, 305] on button "Review" at bounding box center [624, 314] width 40 height 18
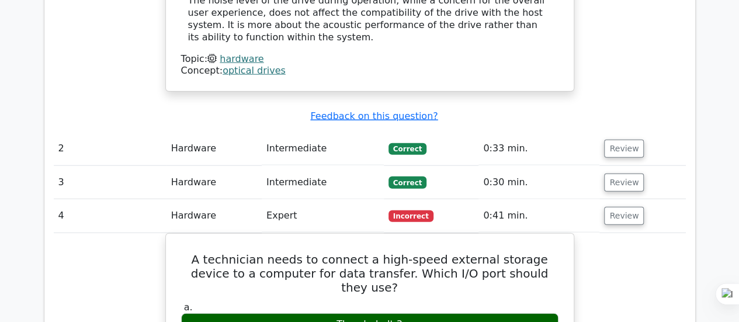
scroll to position [1226, 0]
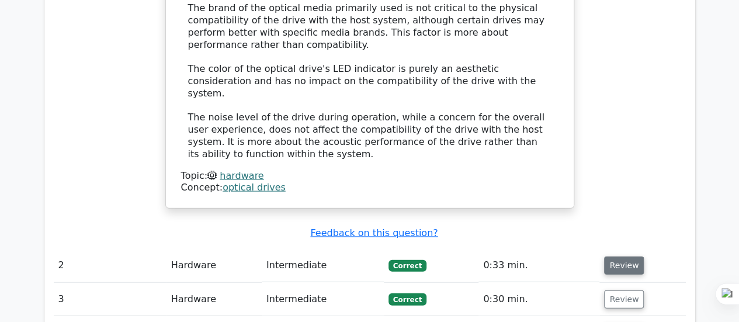
click at [625, 256] on button "Review" at bounding box center [624, 265] width 40 height 18
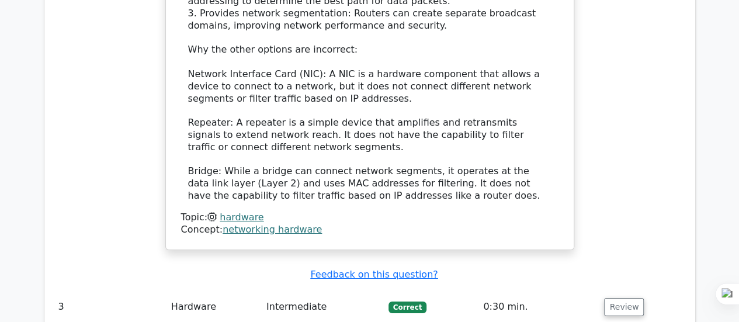
scroll to position [1927, 0]
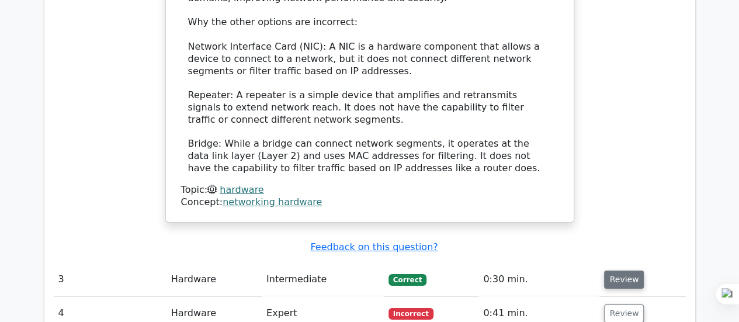
click at [617, 270] on button "Review" at bounding box center [624, 279] width 40 height 18
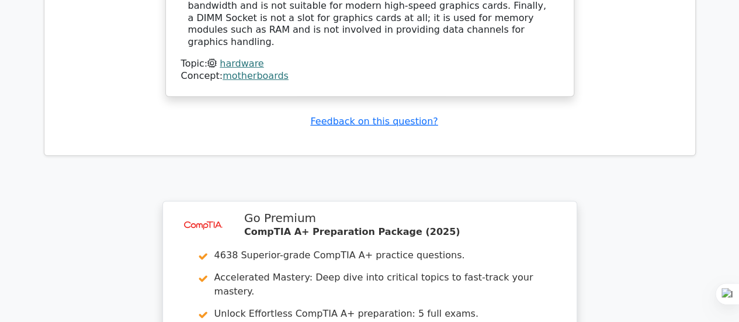
scroll to position [3970, 0]
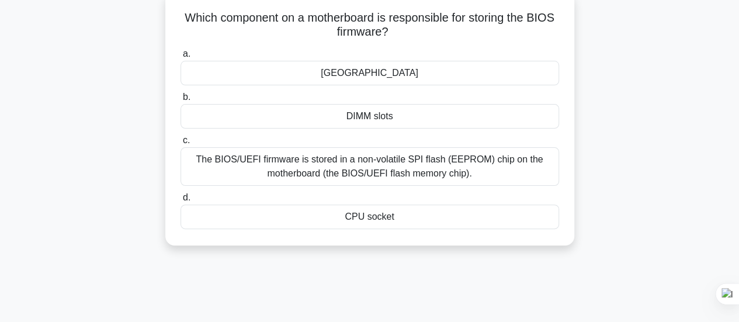
scroll to position [58, 0]
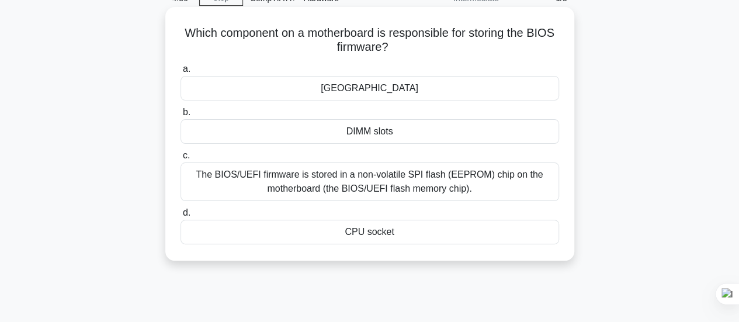
click at [393, 186] on div "The BIOS/UEFI firmware is stored in a non-volatile SPI flash (EEPROM) chip on t…" at bounding box center [369, 181] width 378 height 39
click at [180, 159] on input "c. The BIOS/UEFI firmware is stored in a non-volatile SPI flash (EEPROM) chip o…" at bounding box center [180, 156] width 0 height 8
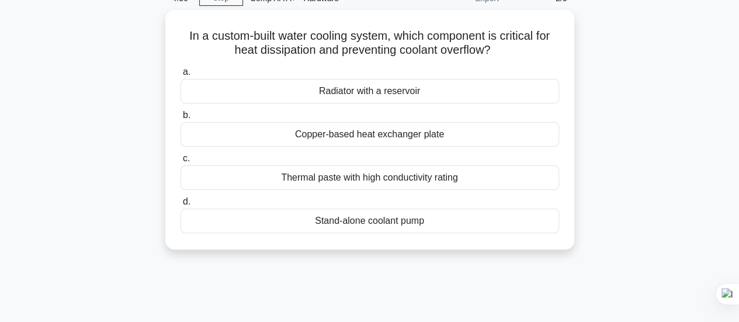
scroll to position [0, 0]
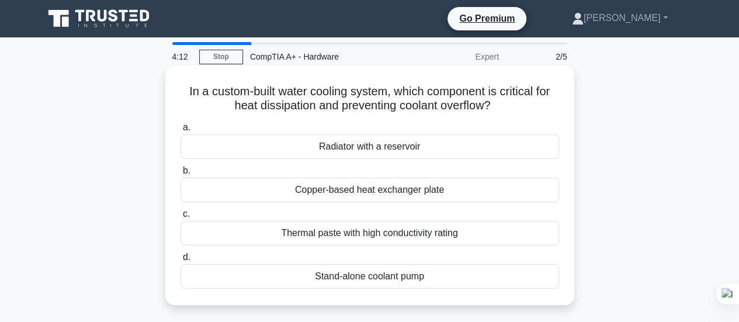
click at [382, 193] on div "Copper-based heat exchanger plate" at bounding box center [369, 189] width 378 height 25
click at [180, 175] on input "b. Copper-based heat exchanger plate" at bounding box center [180, 171] width 0 height 8
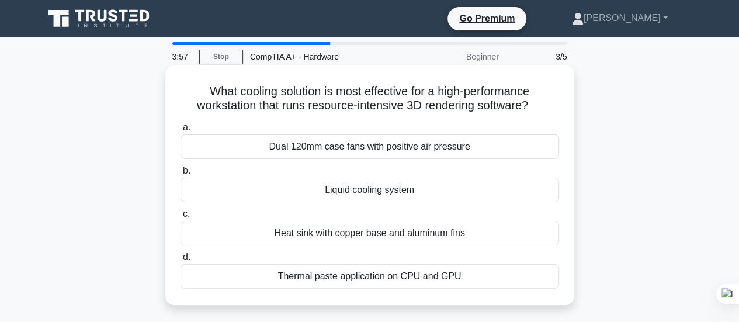
click at [387, 228] on div "Heat sink with copper base and aluminum fins" at bounding box center [369, 233] width 378 height 25
click at [180, 218] on input "c. Heat sink with copper base and aluminum fins" at bounding box center [180, 214] width 0 height 8
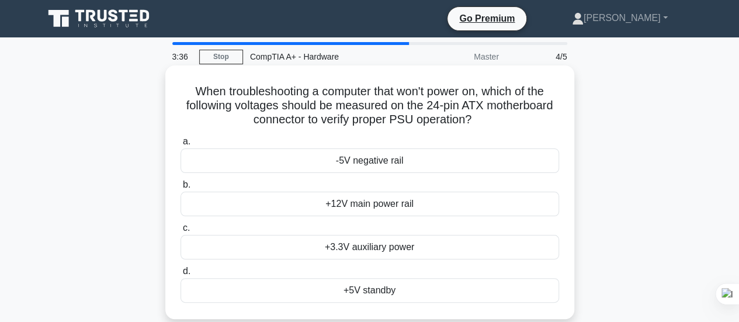
click at [399, 205] on div "+12V main power rail" at bounding box center [369, 203] width 378 height 25
click at [180, 189] on input "b. +12V main power rail" at bounding box center [180, 185] width 0 height 8
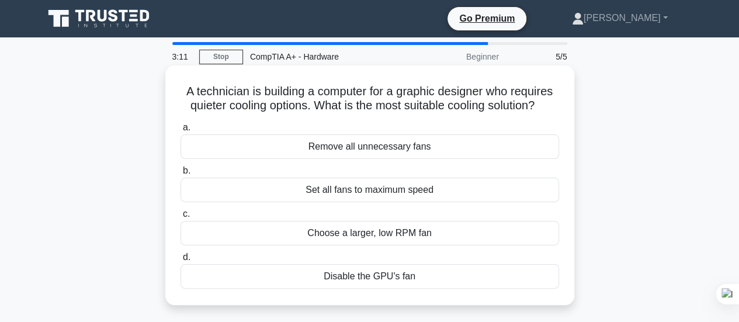
click at [399, 238] on div "Choose a larger, low RPM fan" at bounding box center [369, 233] width 378 height 25
click at [180, 218] on input "c. Choose a larger, low RPM fan" at bounding box center [180, 214] width 0 height 8
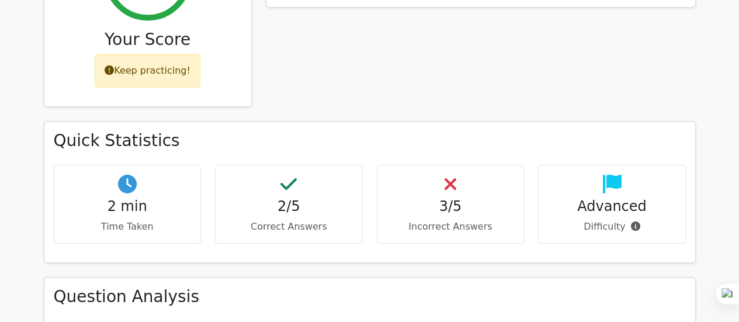
scroll to position [525, 0]
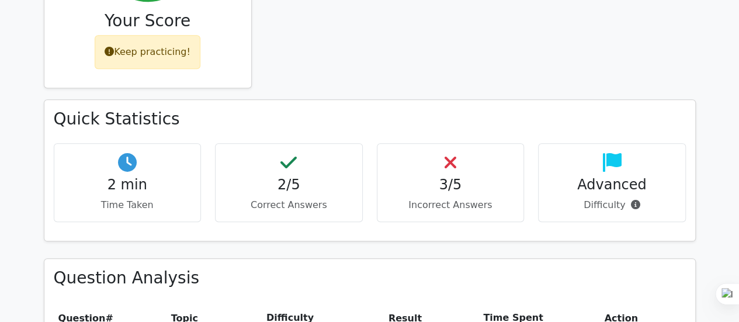
click at [606, 176] on h4 "Advanced" at bounding box center [612, 184] width 128 height 17
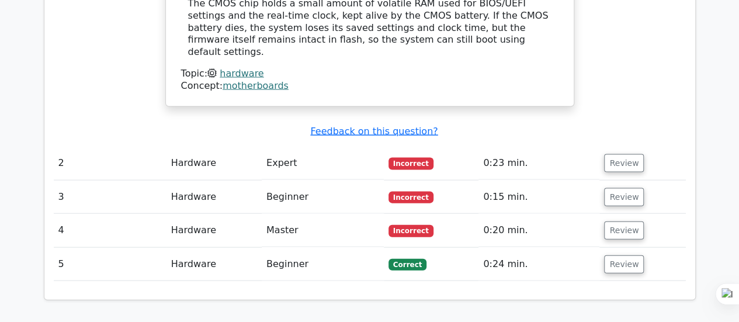
scroll to position [1226, 0]
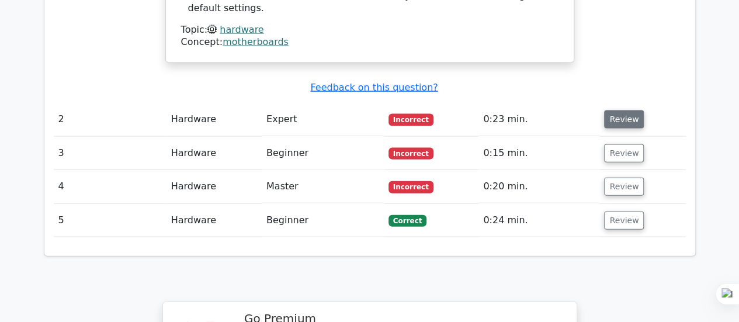
click at [615, 110] on button "Review" at bounding box center [624, 119] width 40 height 18
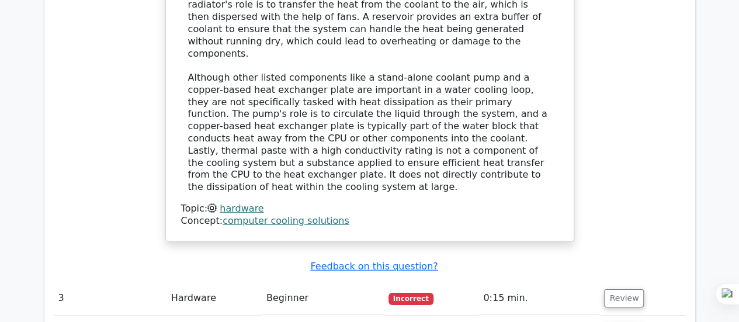
scroll to position [1693, 0]
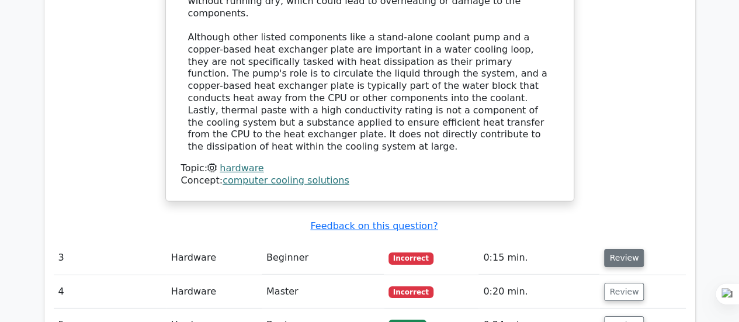
click at [614, 249] on button "Review" at bounding box center [624, 258] width 40 height 18
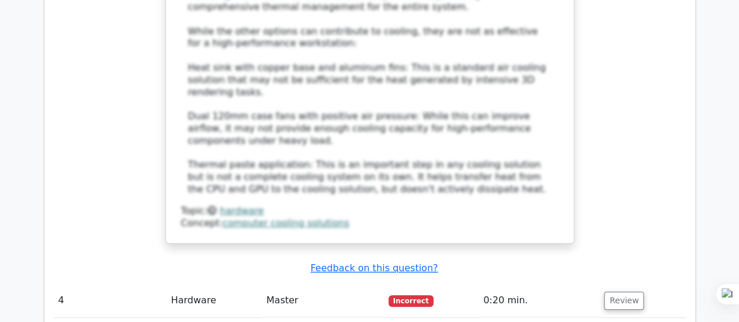
scroll to position [2510, 0]
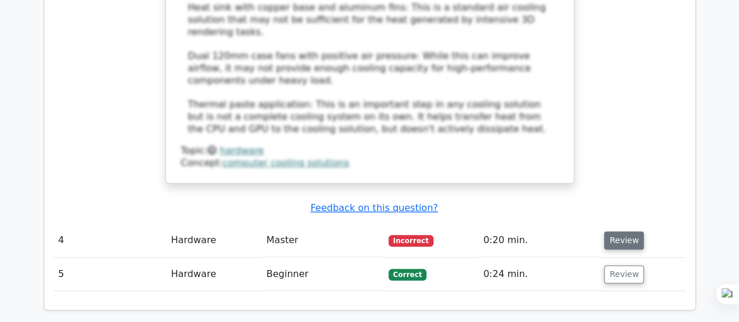
click at [619, 231] on button "Review" at bounding box center [624, 240] width 40 height 18
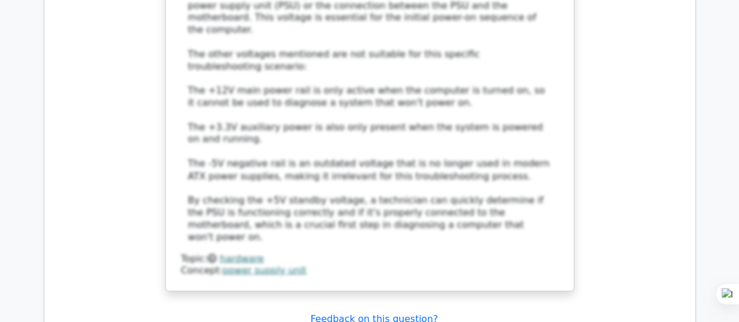
scroll to position [3211, 0]
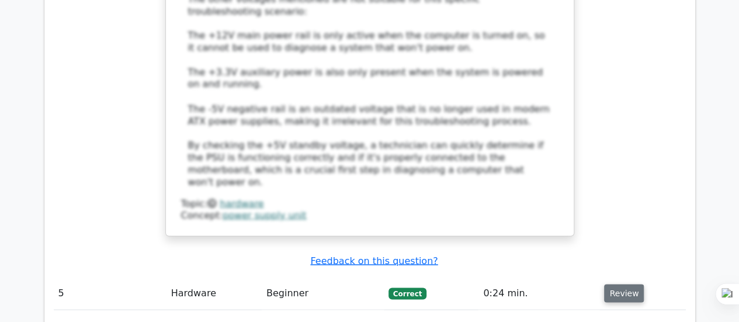
click at [625, 284] on button "Review" at bounding box center [624, 293] width 40 height 18
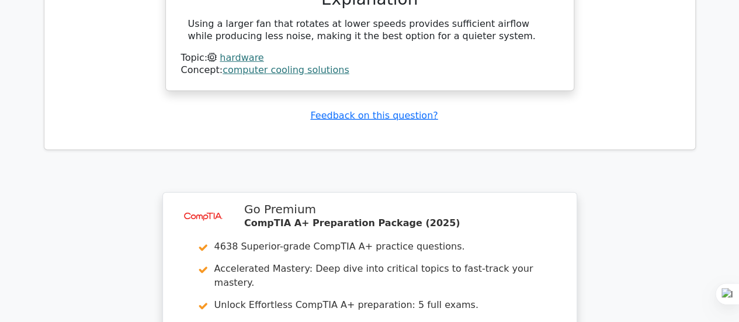
scroll to position [3853, 0]
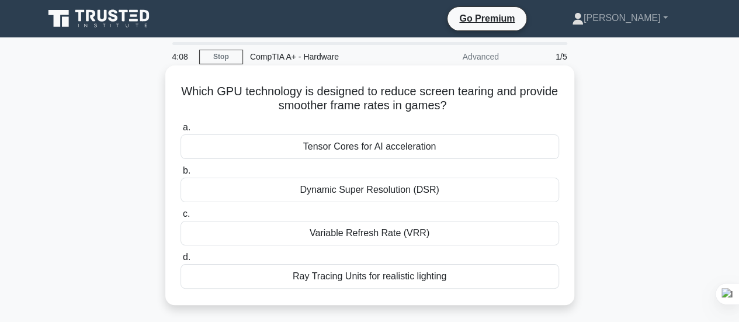
click at [358, 148] on div "Tensor Cores for AI acceleration" at bounding box center [369, 146] width 378 height 25
click at [180, 131] on input "a. Tensor Cores for AI acceleration" at bounding box center [180, 128] width 0 height 8
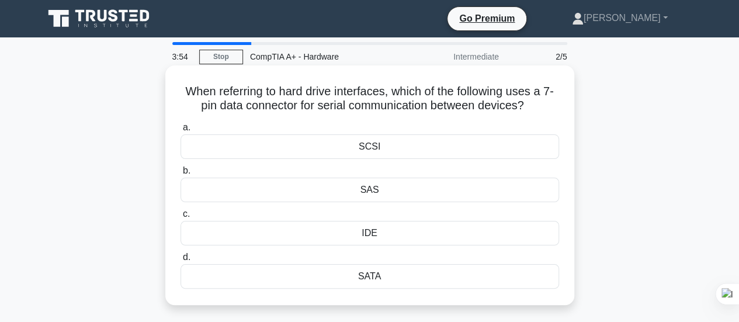
click at [362, 231] on div "IDE" at bounding box center [369, 233] width 378 height 25
click at [180, 218] on input "c. IDE" at bounding box center [180, 214] width 0 height 8
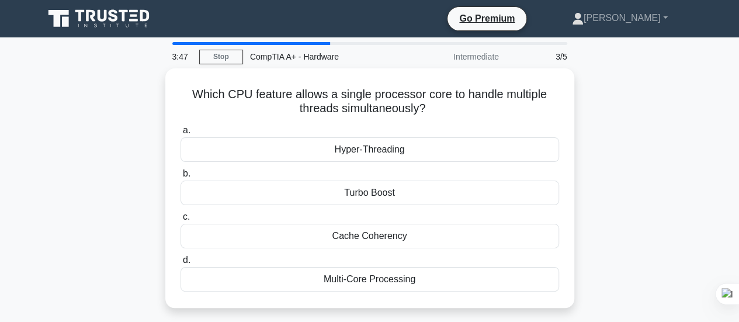
click at [362, 231] on div "Cache Coherency" at bounding box center [369, 236] width 378 height 25
click at [180, 221] on input "c. Cache Coherency" at bounding box center [180, 217] width 0 height 8
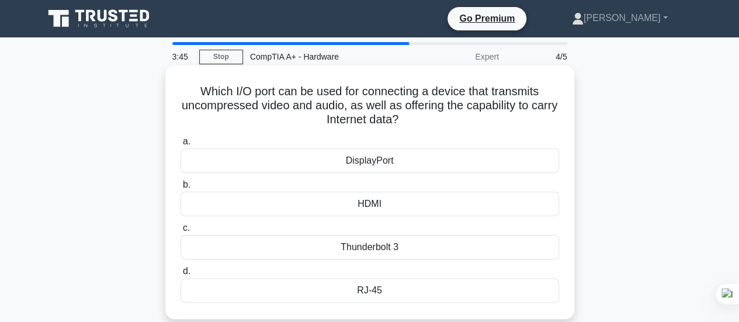
scroll to position [309, 0]
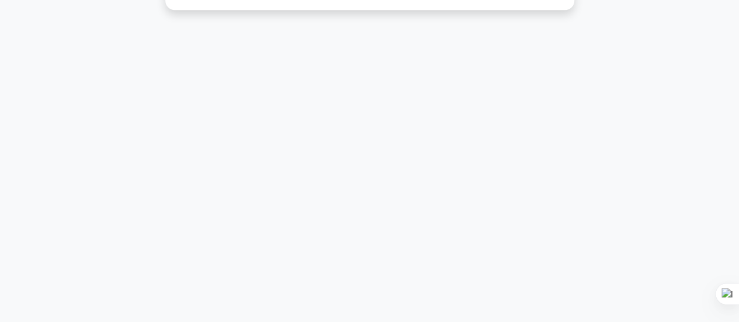
click at [362, 115] on div "3:45 Stop CompTIA A+ - Hardware Expert 4/5 Which I/O port can be used for conne…" at bounding box center [370, 25] width 666 height 584
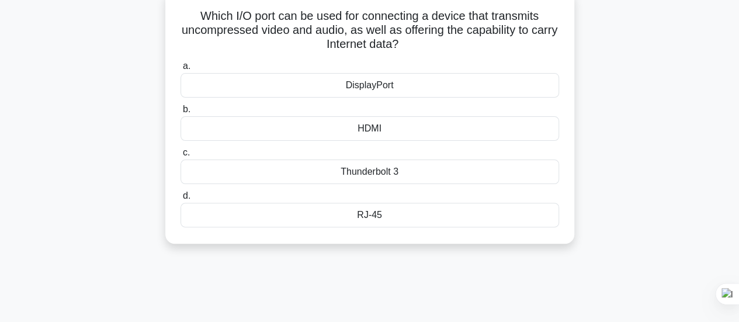
click at [384, 130] on div "HDMI" at bounding box center [369, 128] width 378 height 25
click at [180, 113] on input "b. HDMI" at bounding box center [180, 110] width 0 height 8
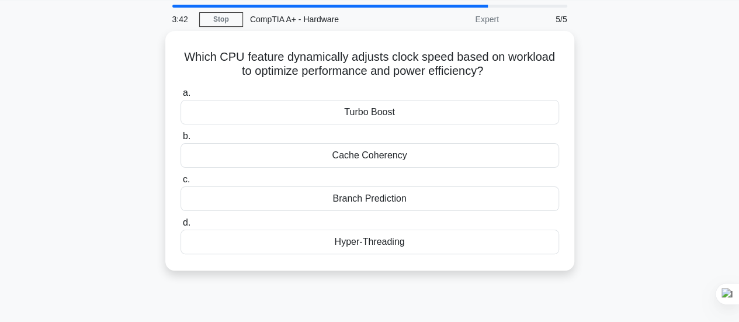
scroll to position [0, 0]
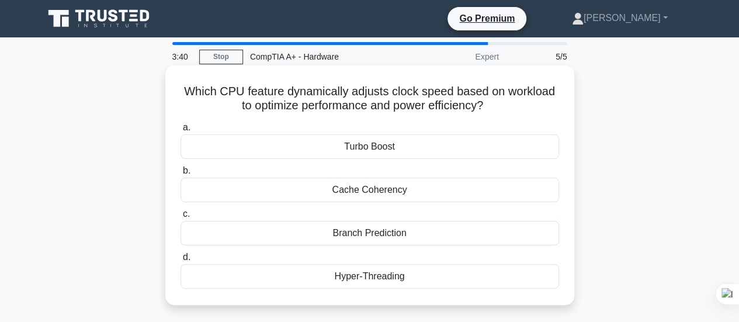
click at [384, 181] on div "Cache Coherency" at bounding box center [369, 189] width 378 height 25
click at [180, 175] on input "b. Cache Coherency" at bounding box center [180, 171] width 0 height 8
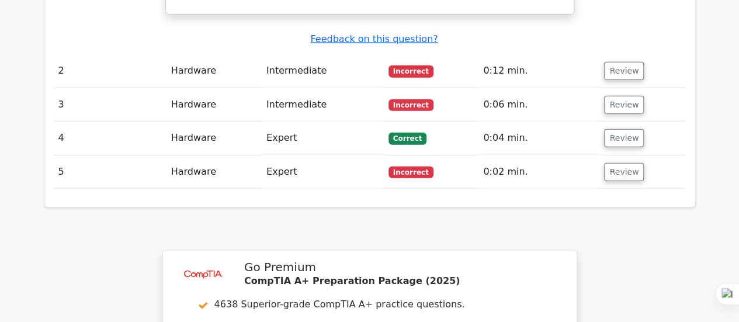
scroll to position [1401, 0]
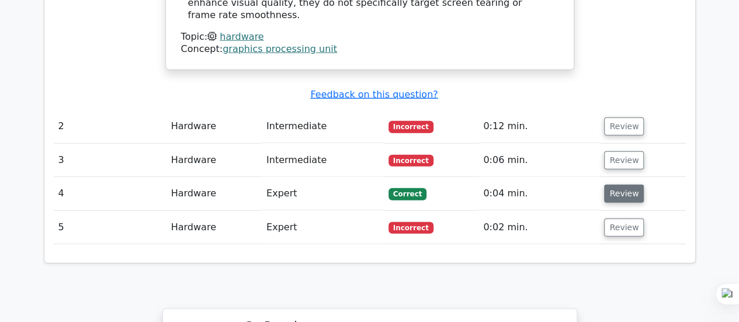
click at [622, 184] on button "Review" at bounding box center [624, 193] width 40 height 18
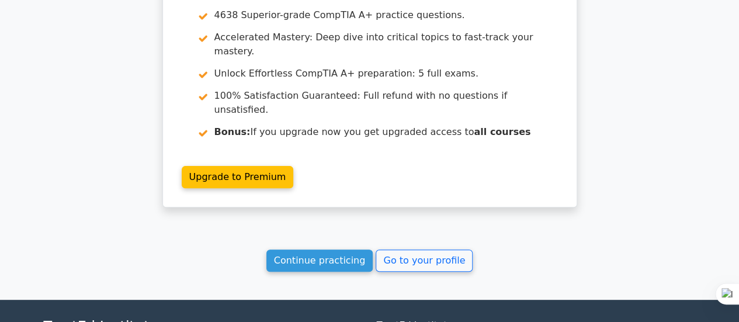
scroll to position [2333, 0]
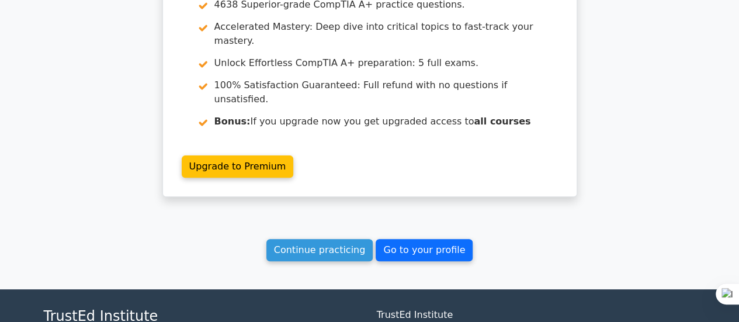
click at [422, 239] on link "Go to your profile" at bounding box center [423, 250] width 97 height 22
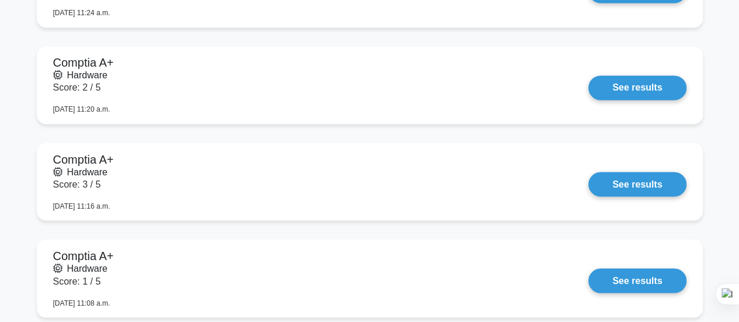
scroll to position [993, 0]
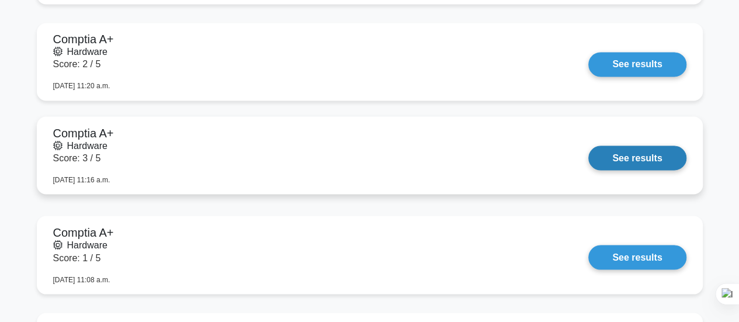
click at [630, 149] on link "See results" at bounding box center [636, 157] width 97 height 25
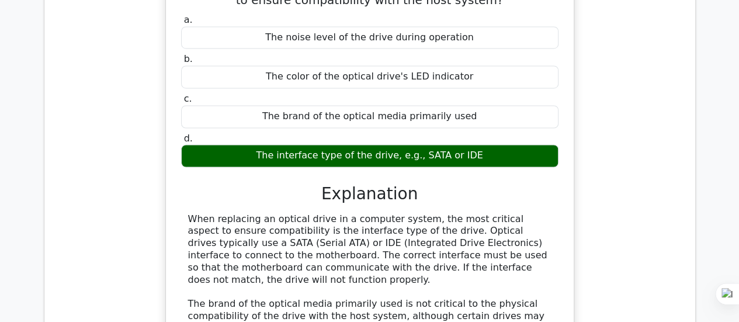
scroll to position [1226, 0]
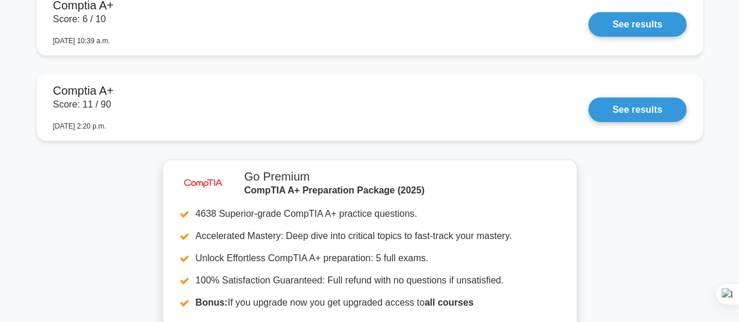
scroll to position [1284, 0]
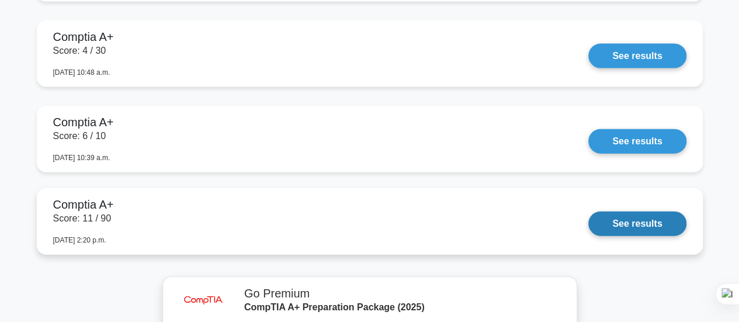
click at [619, 221] on link "See results" at bounding box center [636, 223] width 97 height 25
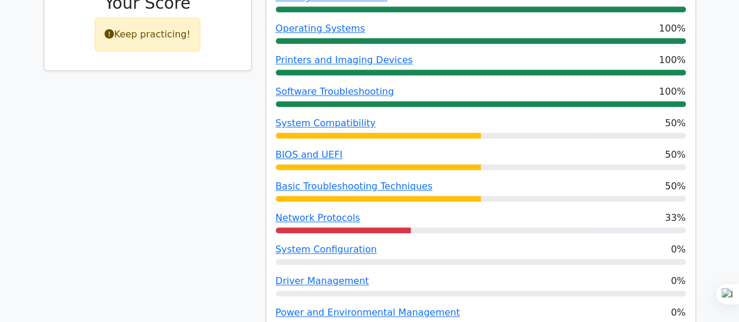
scroll to position [525, 0]
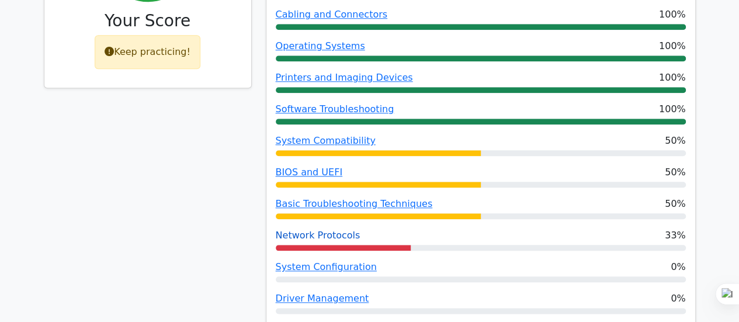
click at [332, 229] on link "Network Protocols" at bounding box center [318, 234] width 85 height 11
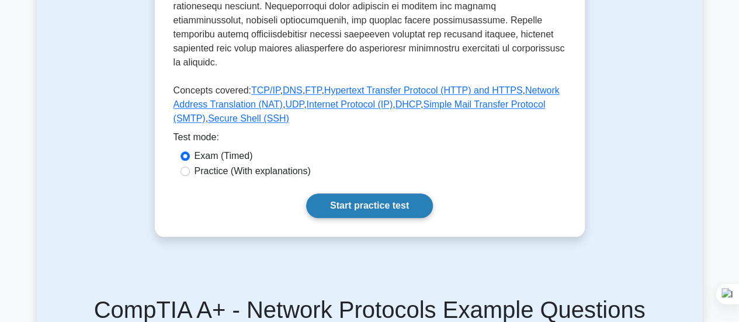
scroll to position [525, 0]
click at [360, 193] on link "Start practice test" at bounding box center [369, 205] width 127 height 25
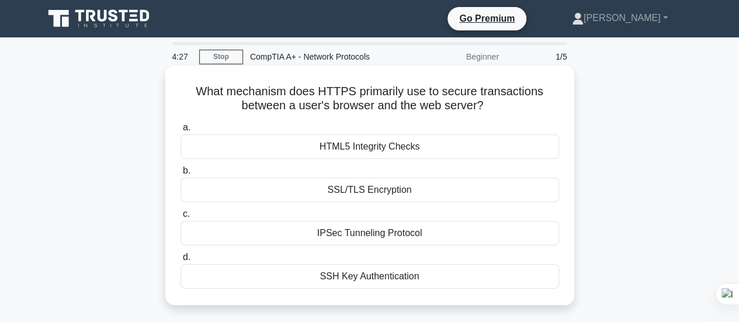
click at [390, 185] on div "SSL/TLS Encryption" at bounding box center [369, 189] width 378 height 25
click at [180, 175] on input "b. SSL/TLS Encryption" at bounding box center [180, 171] width 0 height 8
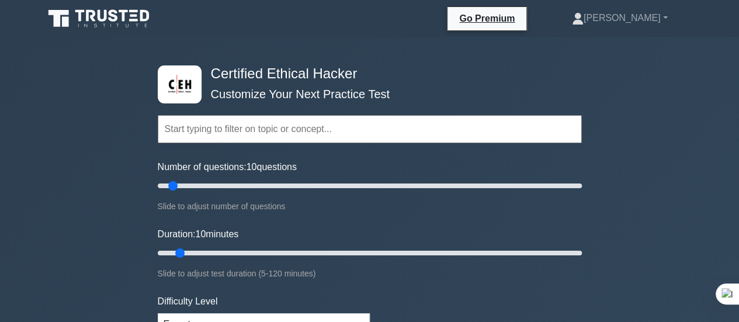
click at [109, 17] on icon at bounding box center [100, 19] width 112 height 22
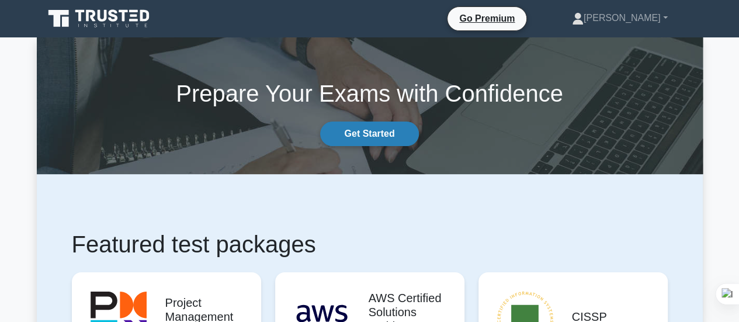
click at [383, 138] on link "Get Started" at bounding box center [369, 133] width 98 height 25
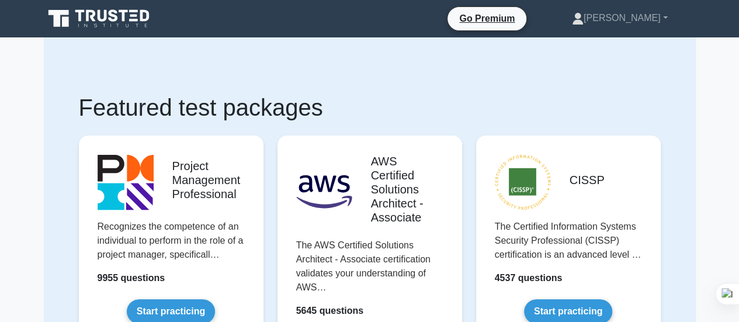
click at [117, 18] on icon at bounding box center [113, 15] width 9 height 12
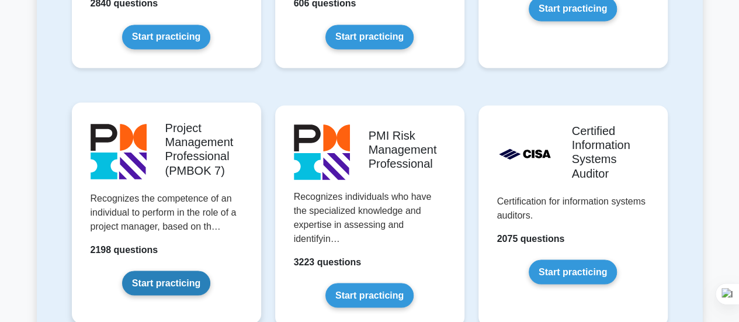
scroll to position [993, 0]
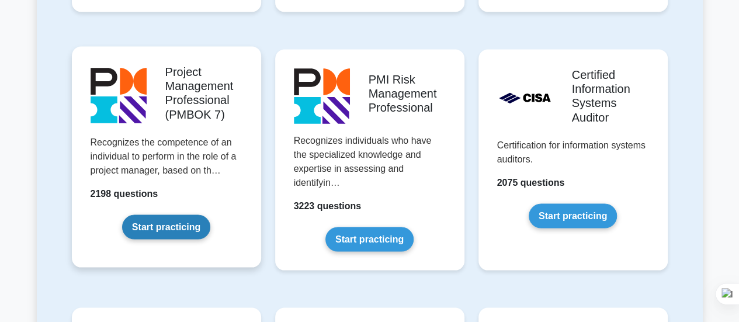
click at [164, 214] on link "Start practicing" at bounding box center [166, 226] width 88 height 25
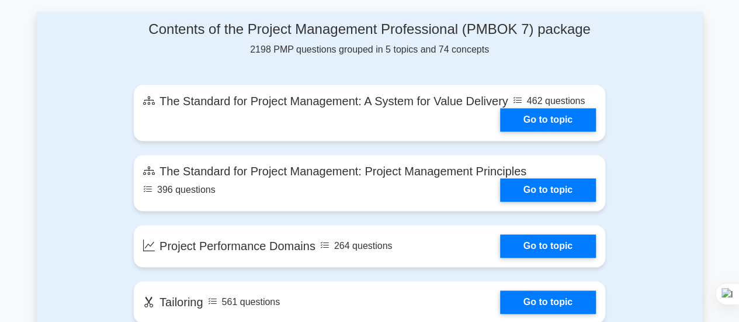
scroll to position [701, 0]
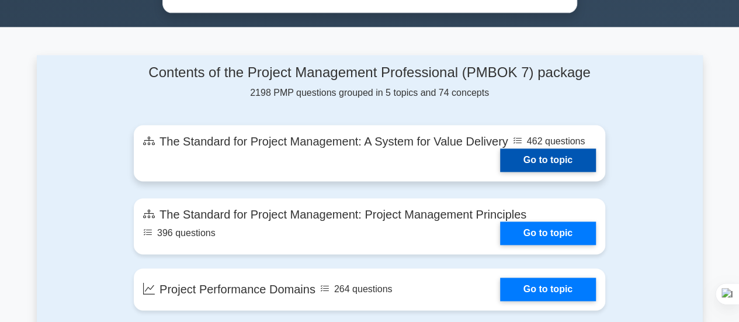
click at [522, 155] on link "Go to topic" at bounding box center [548, 159] width 96 height 23
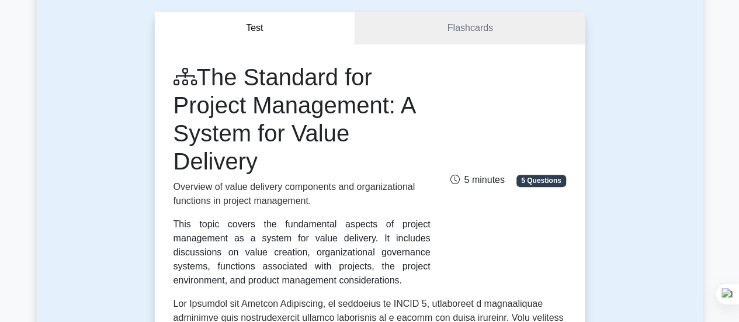
scroll to position [58, 0]
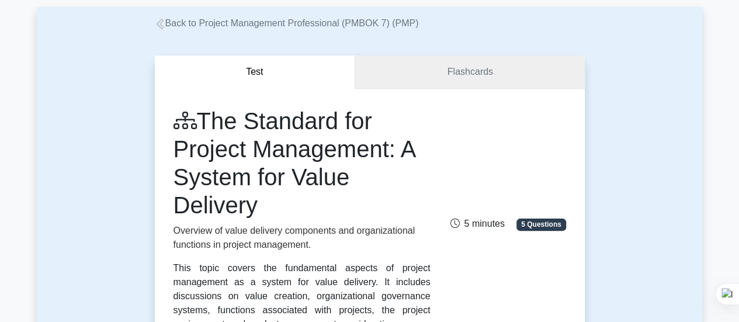
click at [453, 77] on link "Flashcards" at bounding box center [469, 71] width 229 height 33
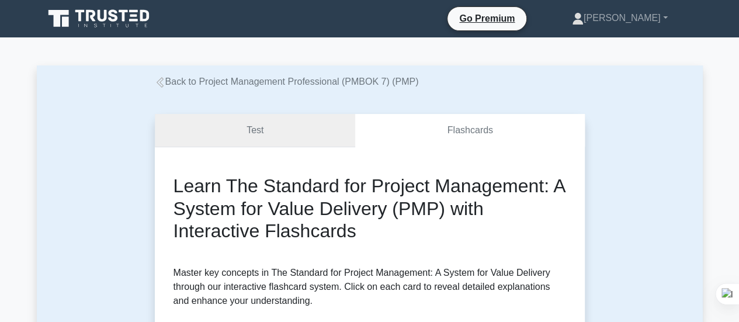
click at [274, 135] on link "Test" at bounding box center [255, 130] width 201 height 33
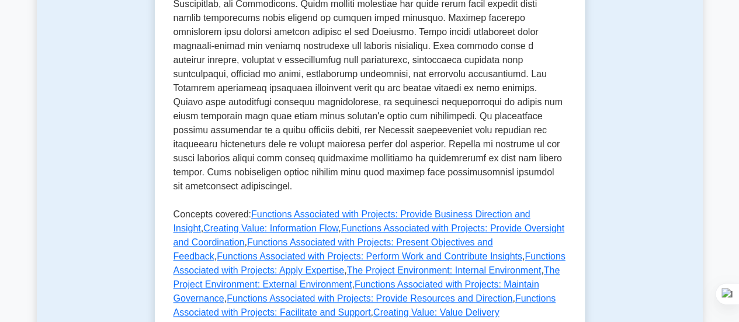
scroll to position [294, 0]
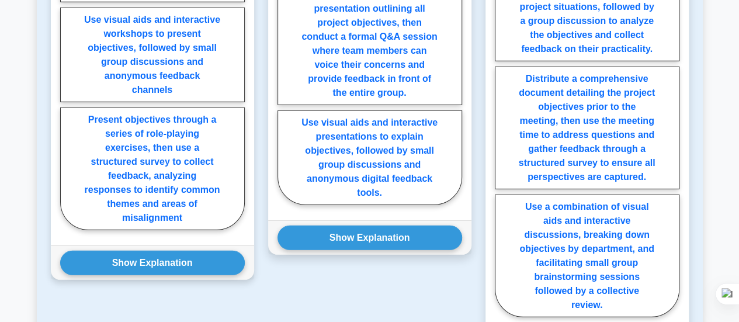
scroll to position [1720, 0]
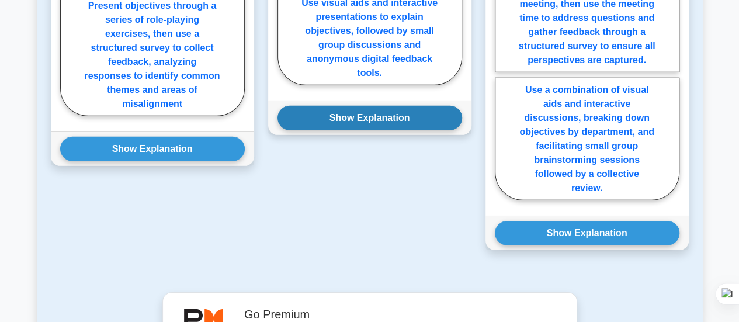
click at [385, 130] on button "Show Explanation" at bounding box center [369, 118] width 184 height 25
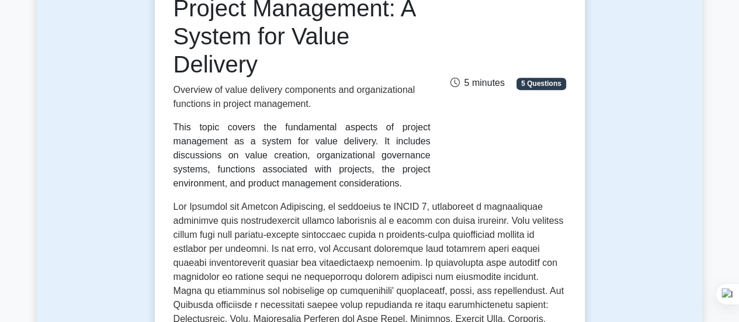
scroll to position [0, 0]
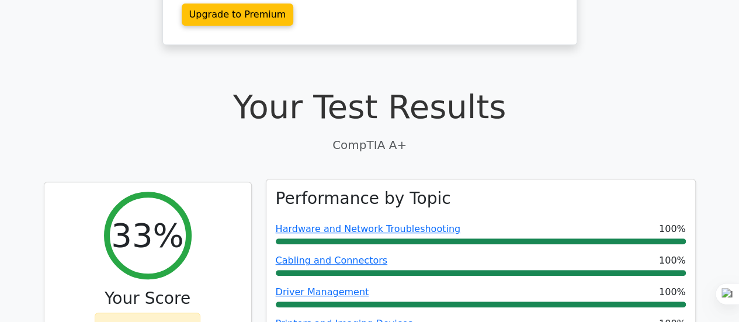
scroll to position [234, 0]
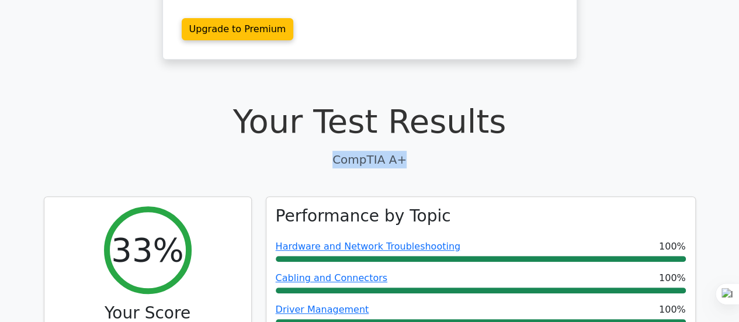
drag, startPoint x: 338, startPoint y: 131, endPoint x: 403, endPoint y: 131, distance: 64.8
click at [403, 151] on p "CompTIA A+" at bounding box center [370, 160] width 652 height 18
copy p "CompTIA A+"
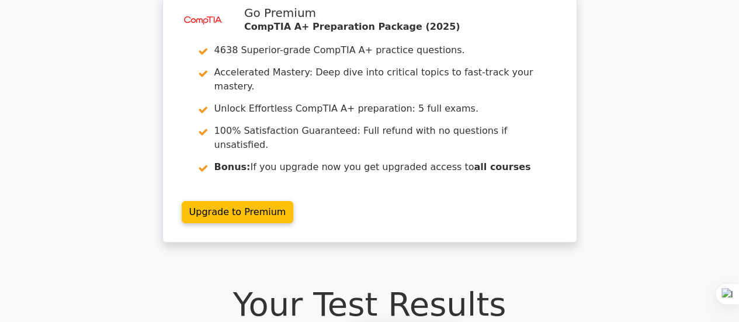
scroll to position [0, 0]
